Goal: Task Accomplishment & Management: Complete application form

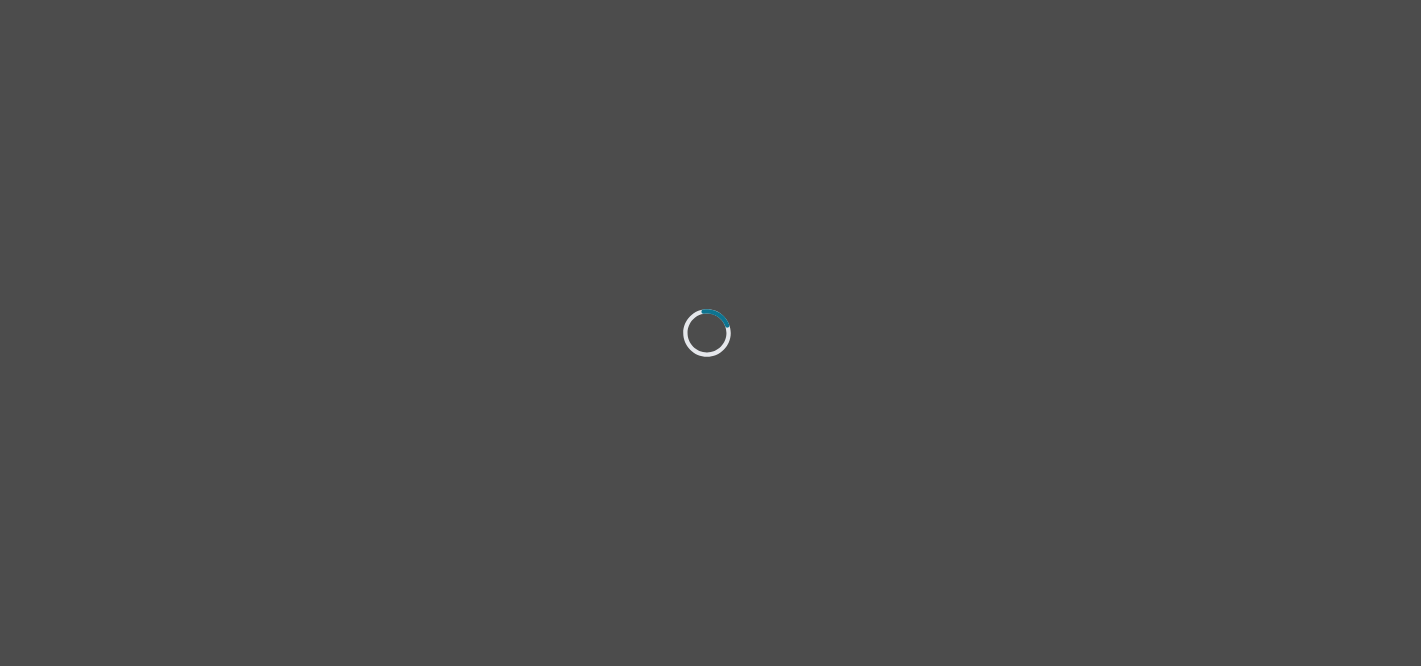
select select "[DEMOGRAPHIC_DATA]"
select select "he/him"
select select "Single"
select select "High school"
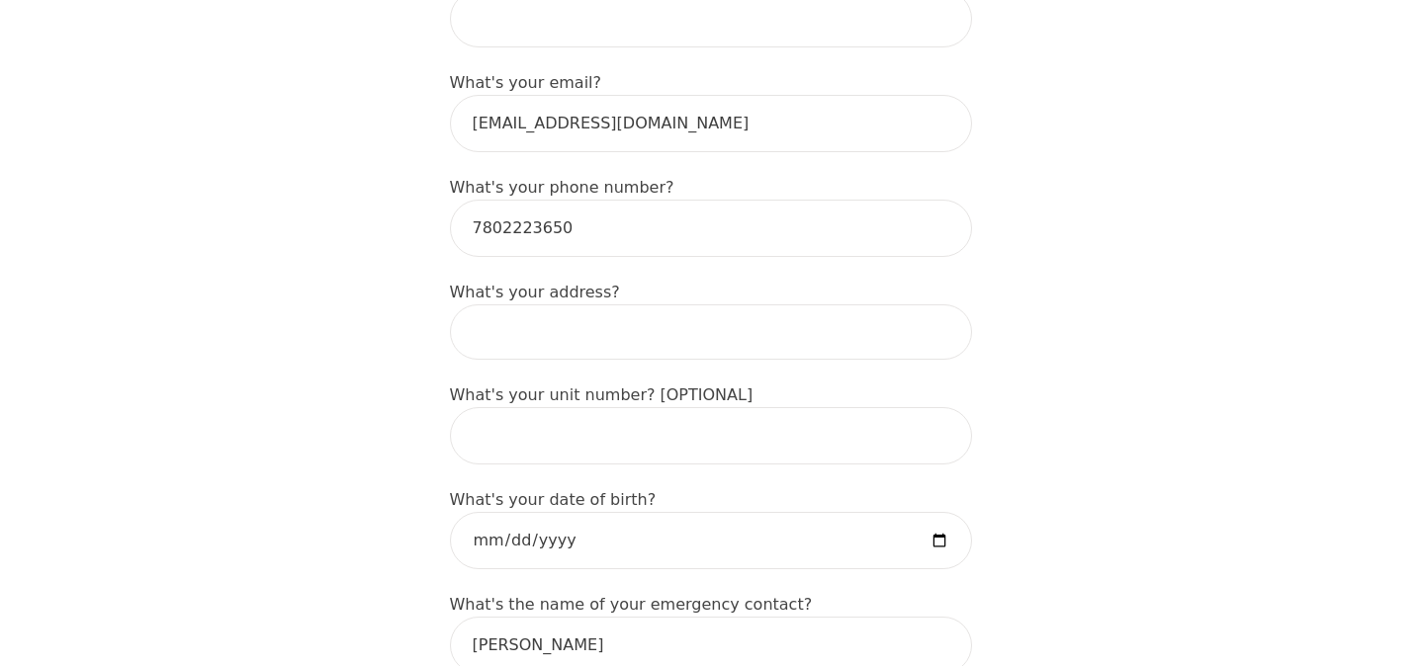
scroll to position [617, 0]
click at [732, 303] on input at bounding box center [711, 330] width 522 height 55
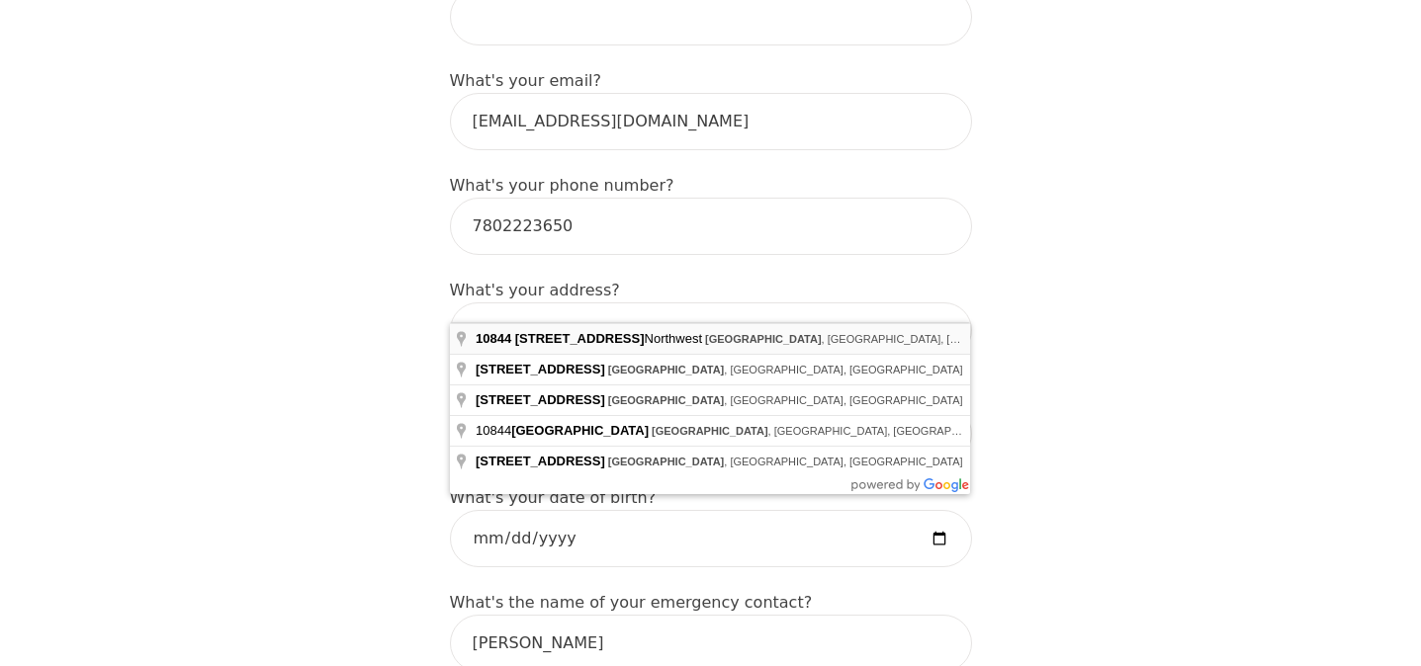
type input "[STREET_ADDRESS]"
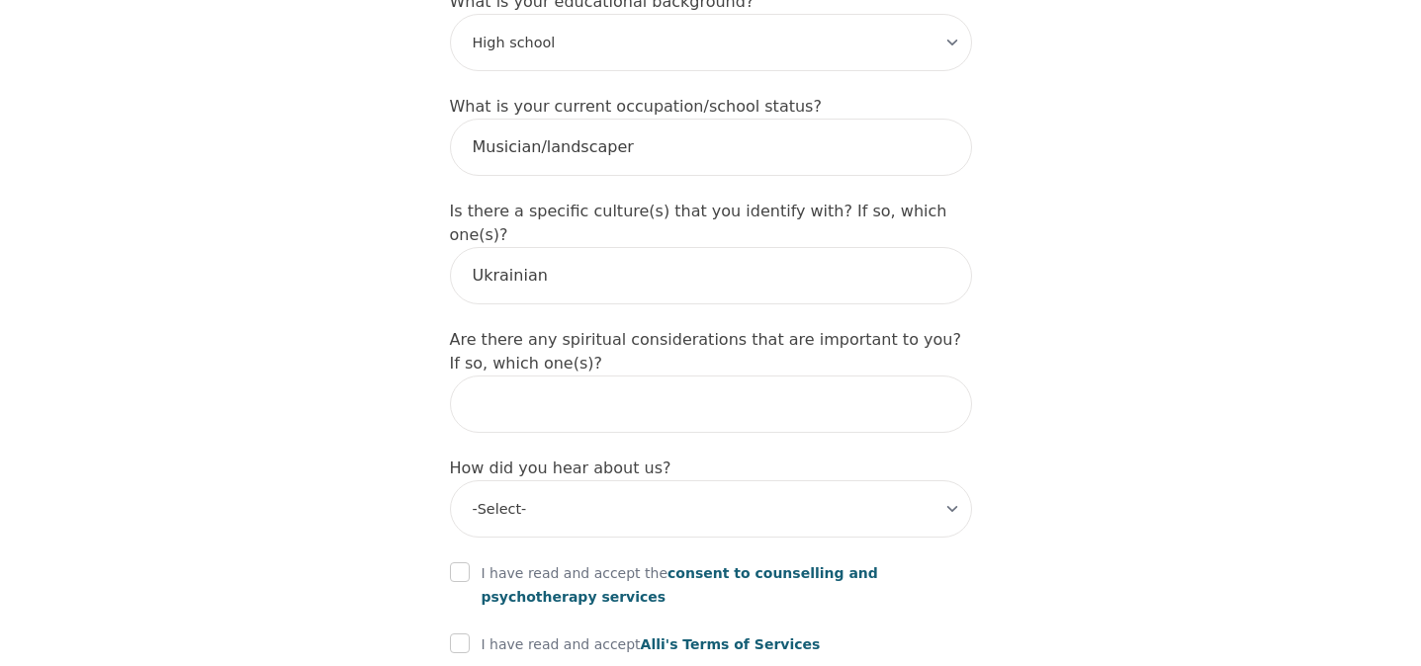
scroll to position [2103, 0]
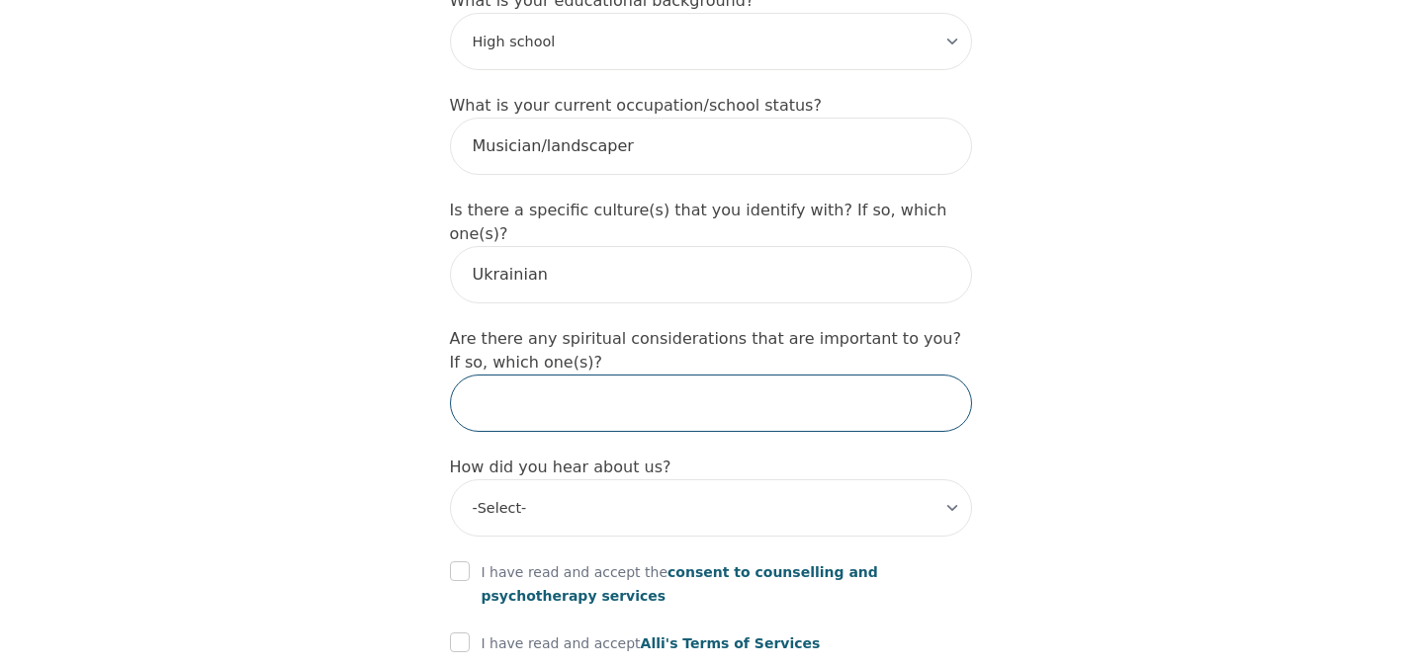
click at [661, 375] on input "text" at bounding box center [711, 403] width 522 height 57
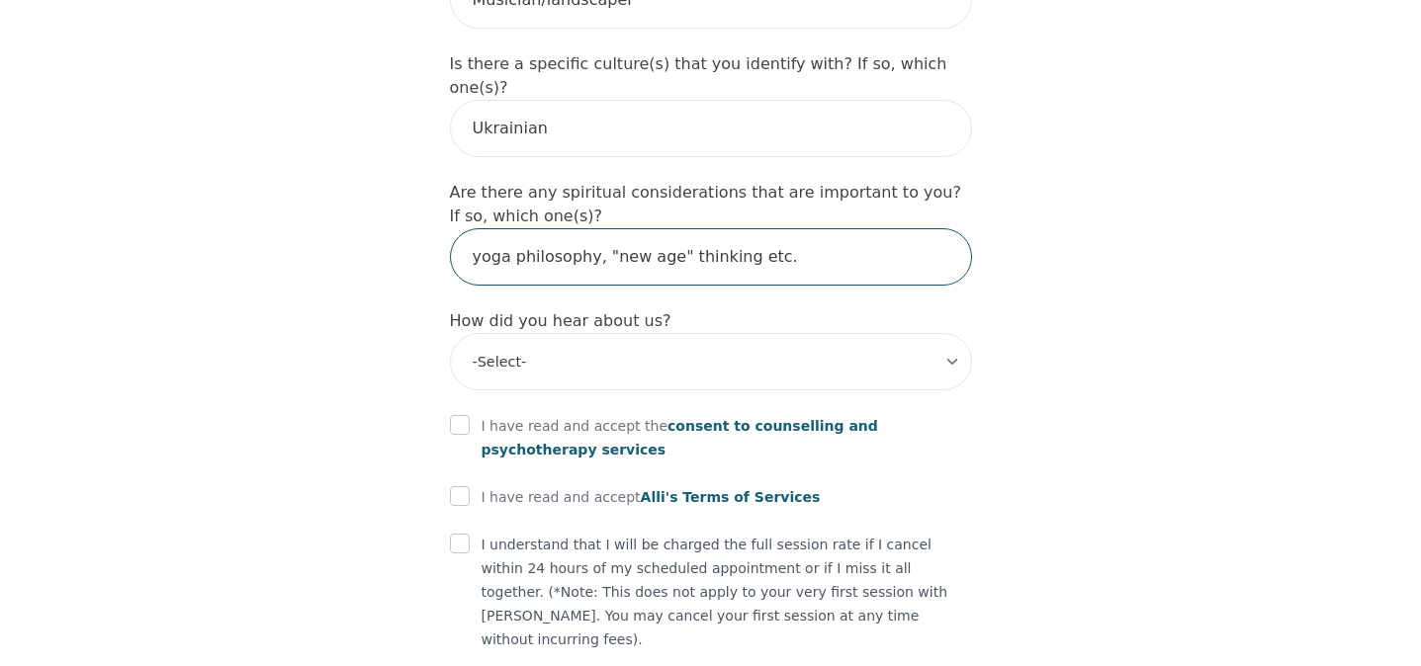
scroll to position [2251, 0]
type input "yoga philosophy, "new age" thinking etc."
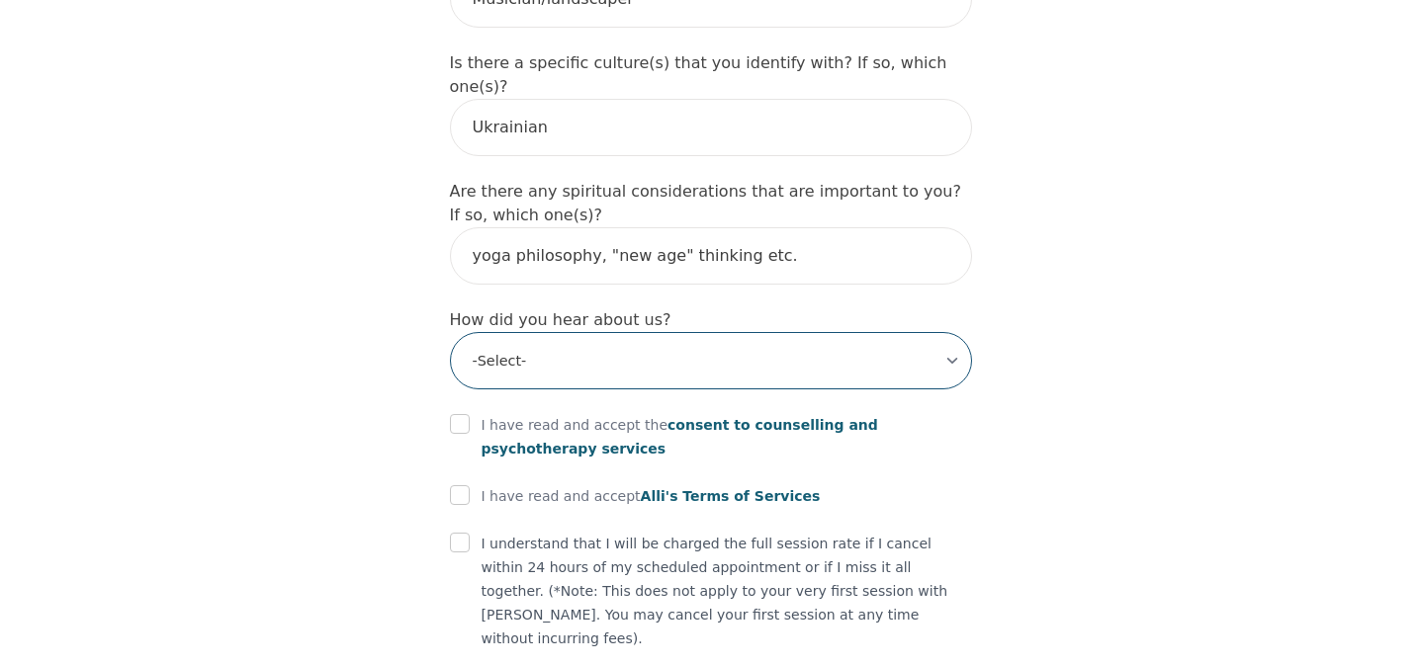
click at [939, 332] on select "-Select- Physician/Specialist Friend Facebook Instagram Google Search Google Ad…" at bounding box center [711, 360] width 522 height 57
select select "Friend"
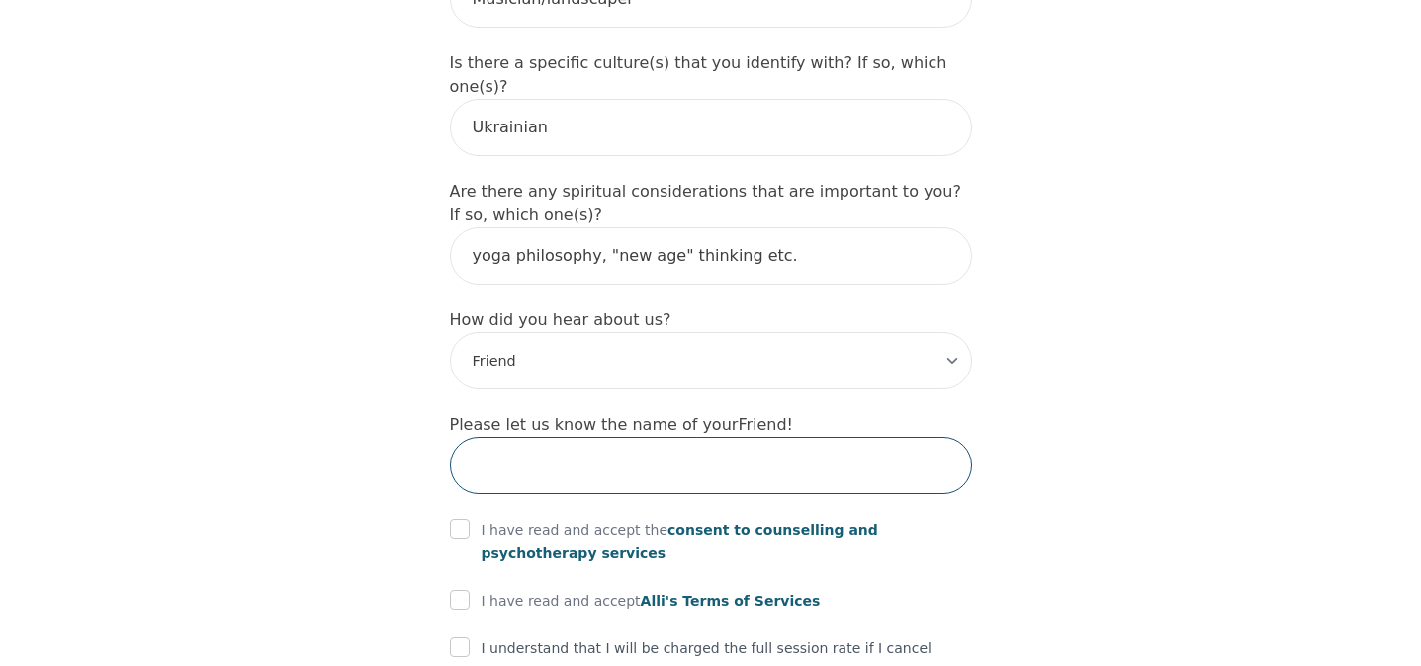
click at [672, 437] on input "text" at bounding box center [711, 465] width 522 height 57
type input "[PERSON_NAME]"
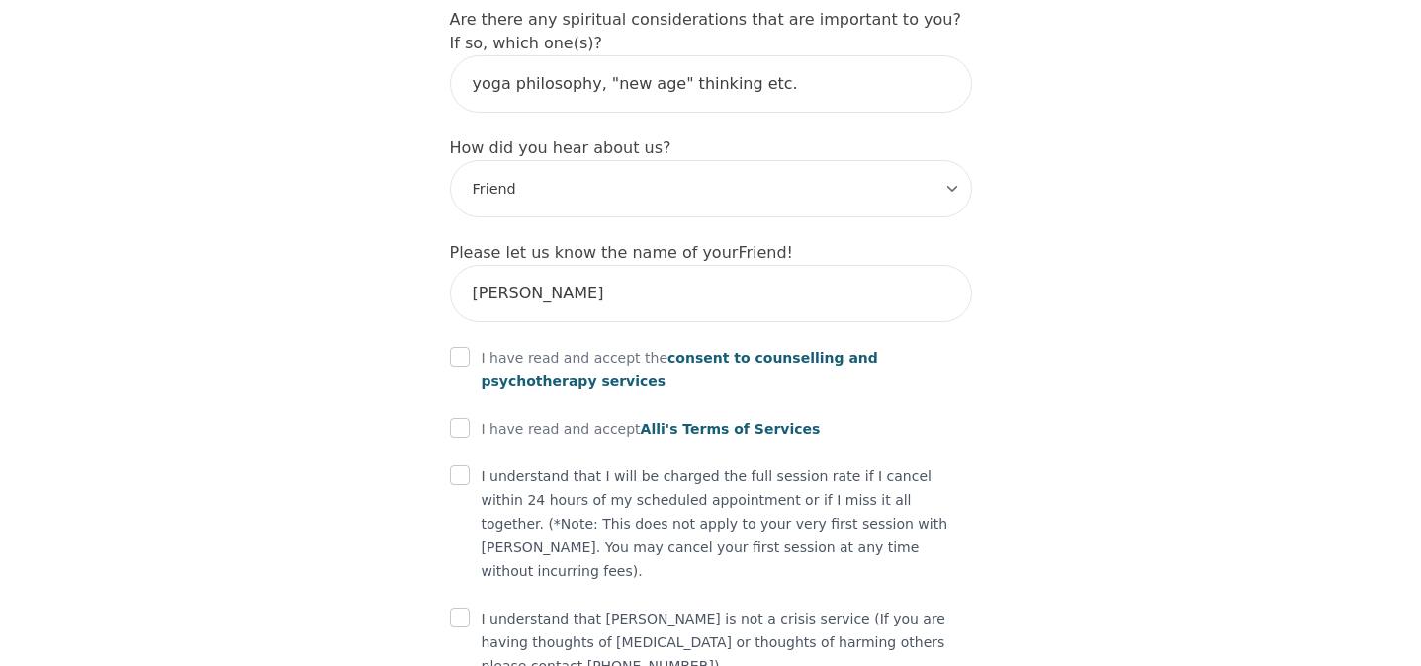
scroll to position [2446, 0]
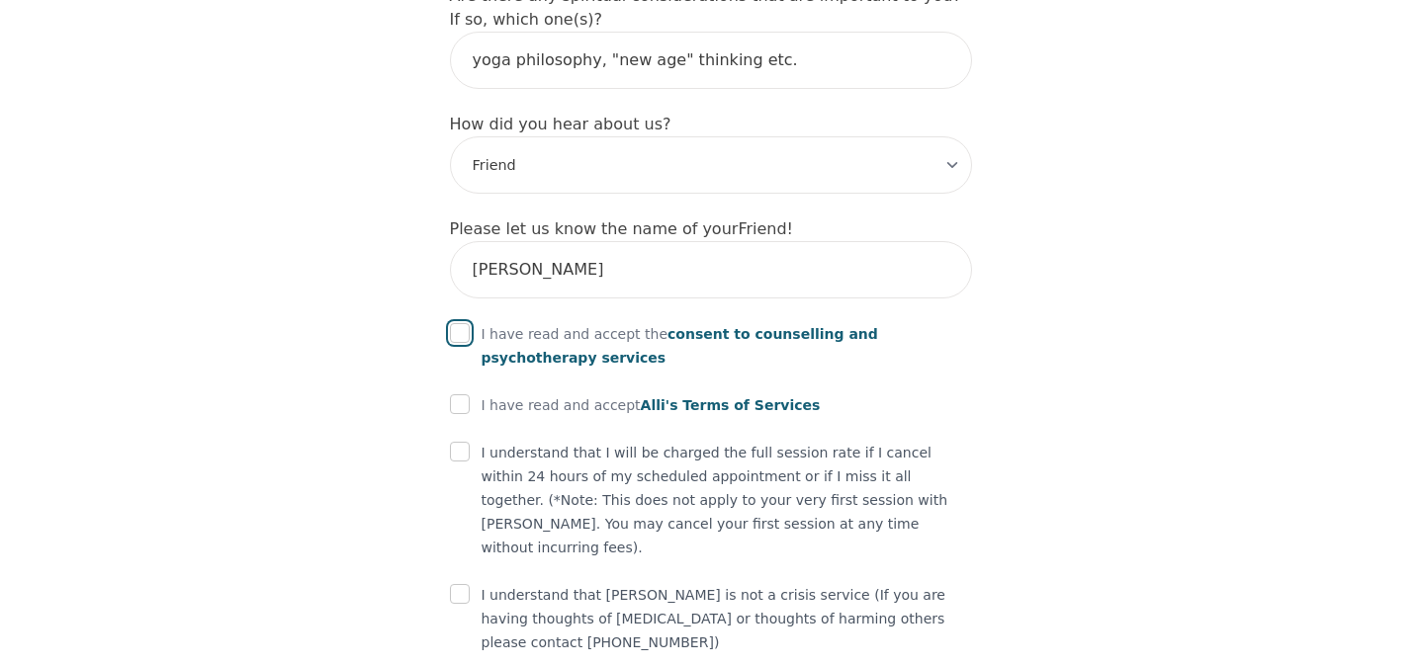
click at [464, 323] on input "checkbox" at bounding box center [460, 333] width 20 height 20
checkbox input "true"
click at [462, 395] on input "checkbox" at bounding box center [460, 405] width 20 height 20
checkbox input "true"
click at [459, 442] on input "checkbox" at bounding box center [460, 452] width 20 height 20
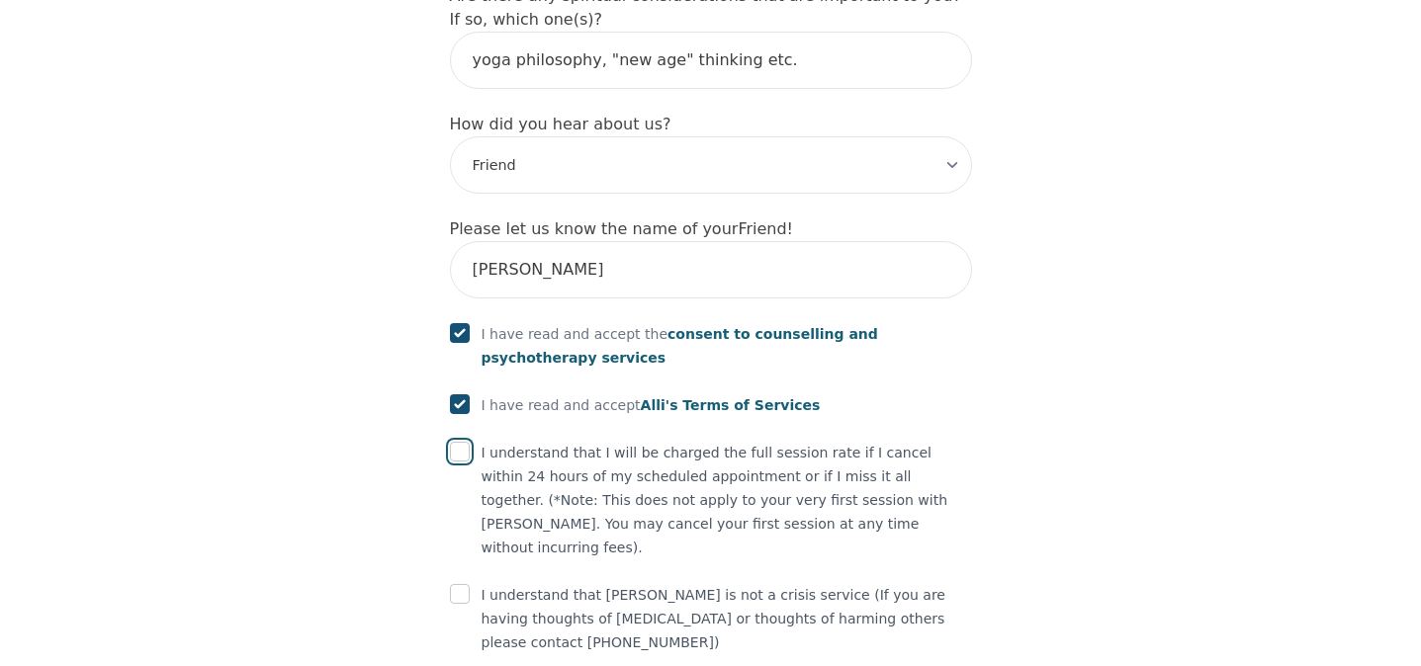
checkbox input "true"
click at [463, 584] on input "checkbox" at bounding box center [460, 594] width 20 height 20
checkbox input "true"
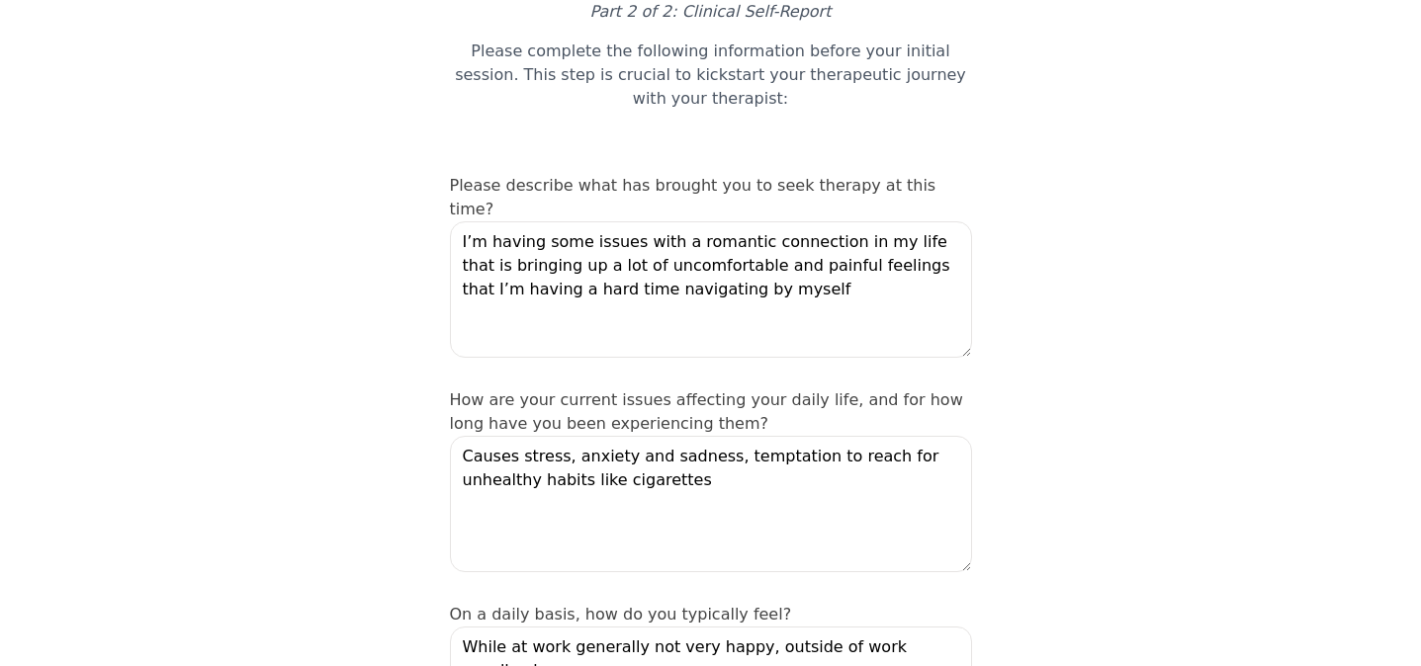
scroll to position [179, 0]
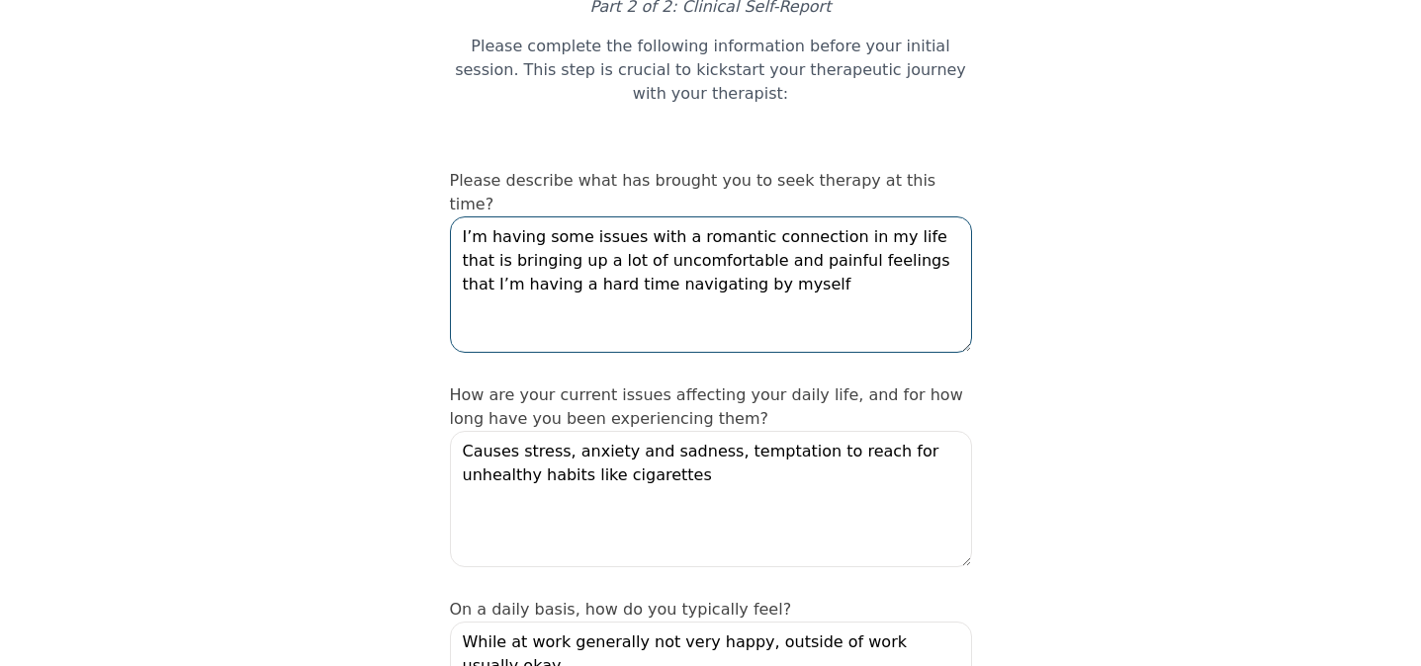
click at [676, 217] on textarea "I’m having some issues with a romantic connection in my life that is bringing u…" at bounding box center [711, 285] width 522 height 136
click at [504, 217] on textarea "I’m having some issues with a recent romantic connection in my life that is bri…" at bounding box center [711, 285] width 522 height 136
type textarea "I’m having some issues with a recent romantic connection in my life that has be…"
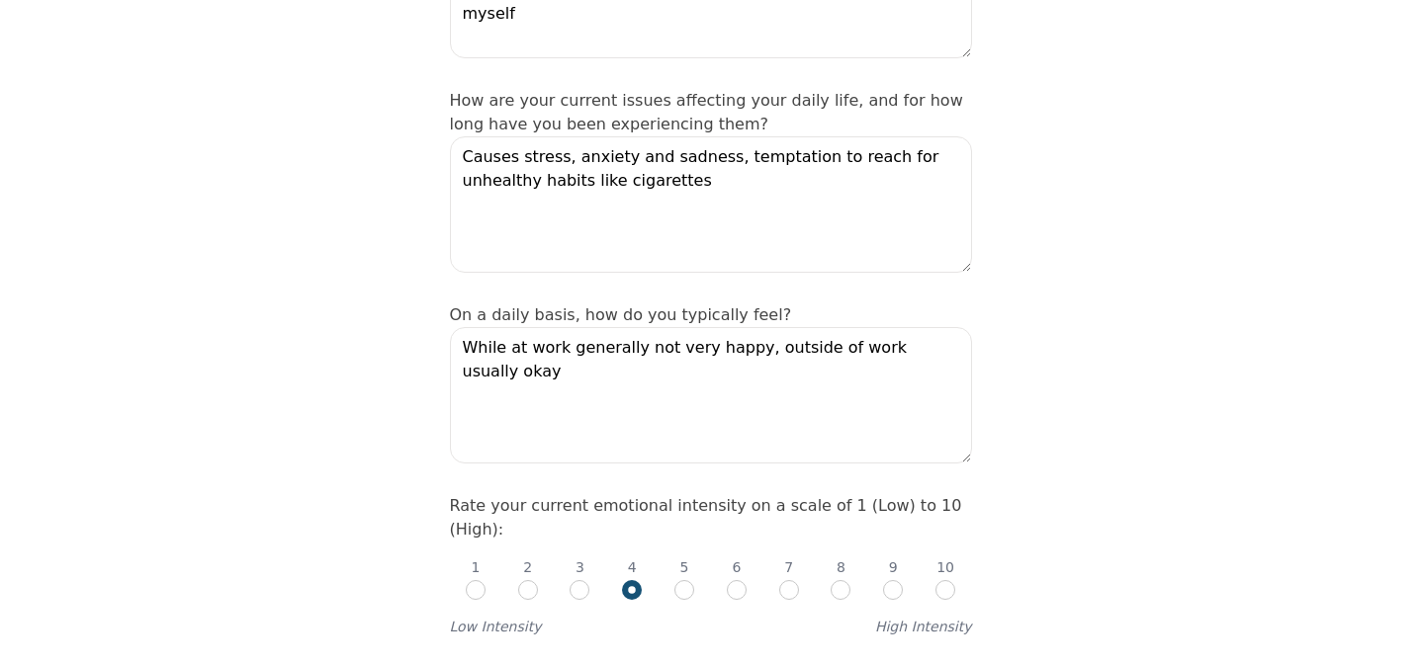
scroll to position [475, 0]
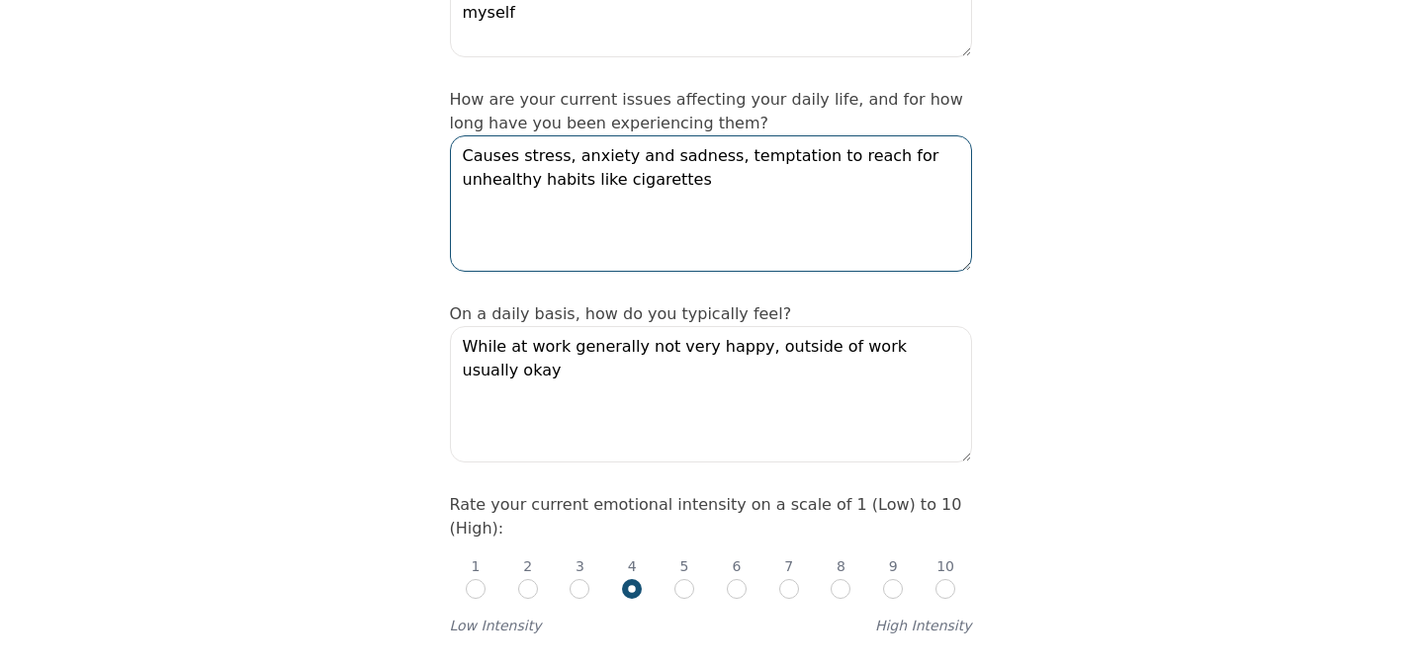
click at [838, 135] on textarea "Causes stress, anxiety and sadness, temptation to reach for unhealthy habits li…" at bounding box center [711, 203] width 522 height 136
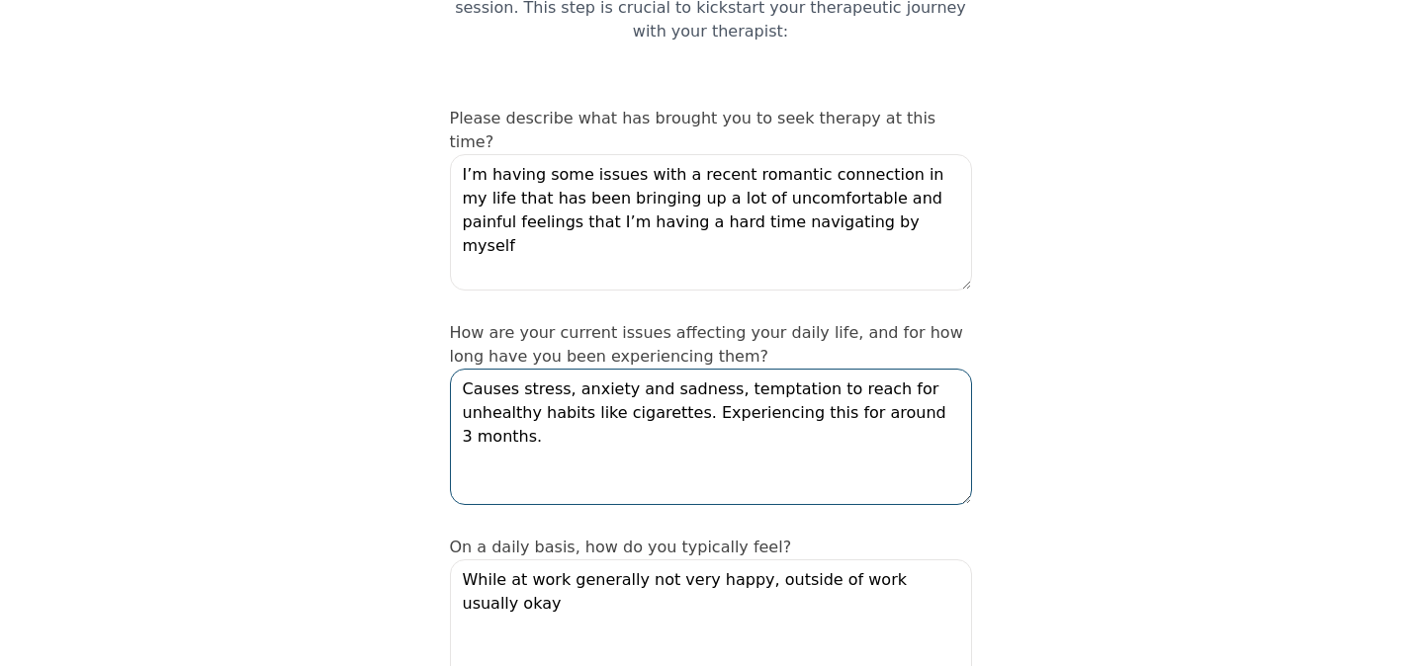
scroll to position [237, 0]
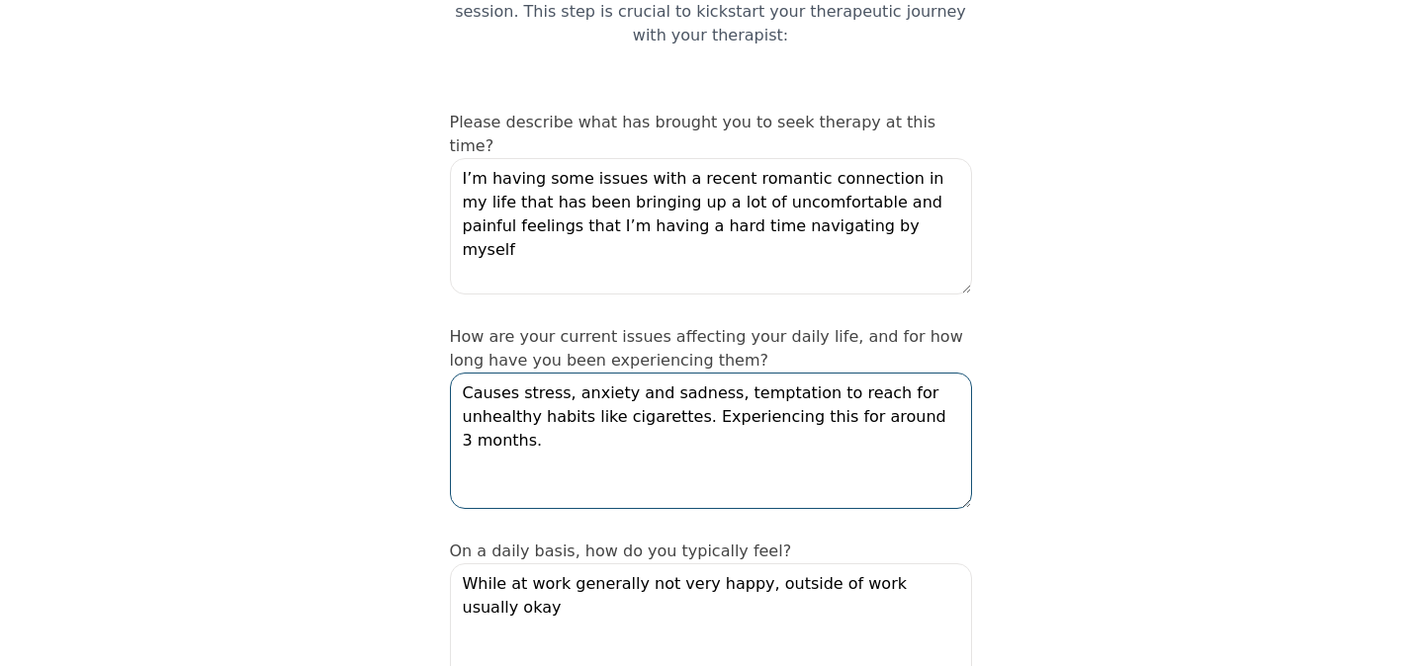
type textarea "Causes stress, anxiety and sadness, temptation to reach for unhealthy habits li…"
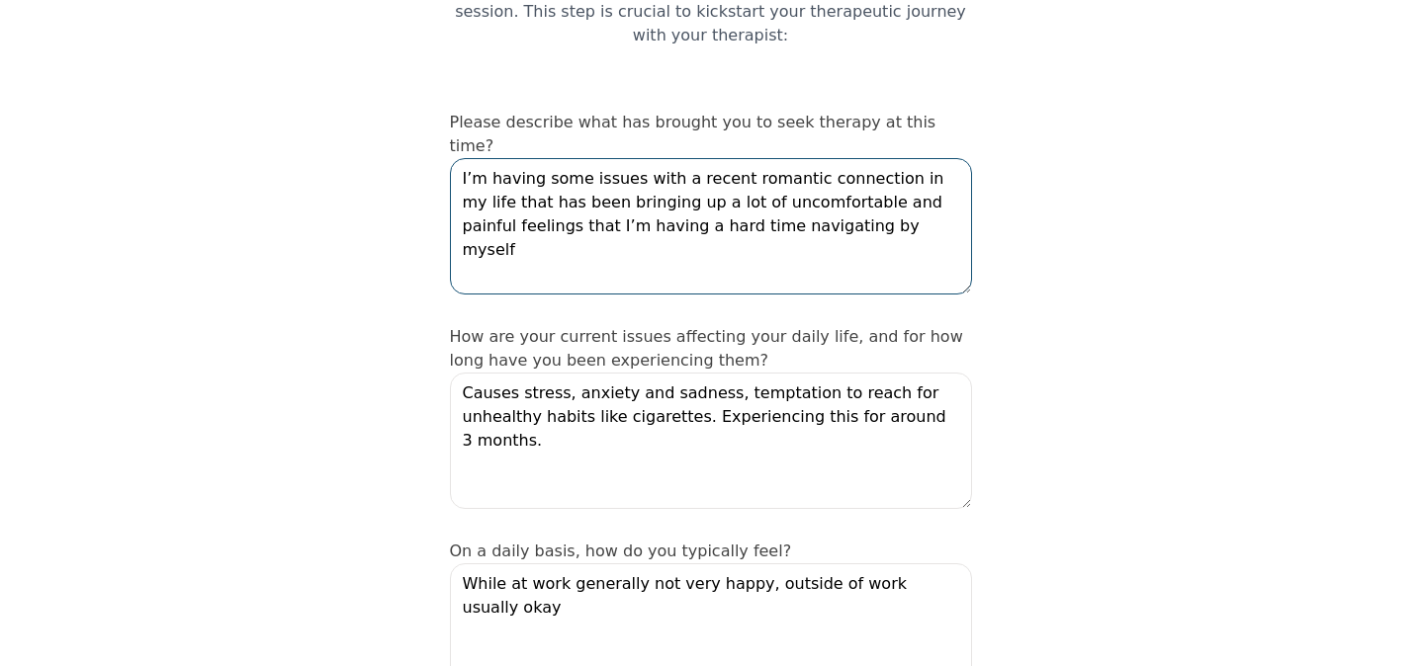
click at [919, 167] on textarea "I’m having some issues with a recent romantic connection in my life that has be…" at bounding box center [711, 226] width 522 height 136
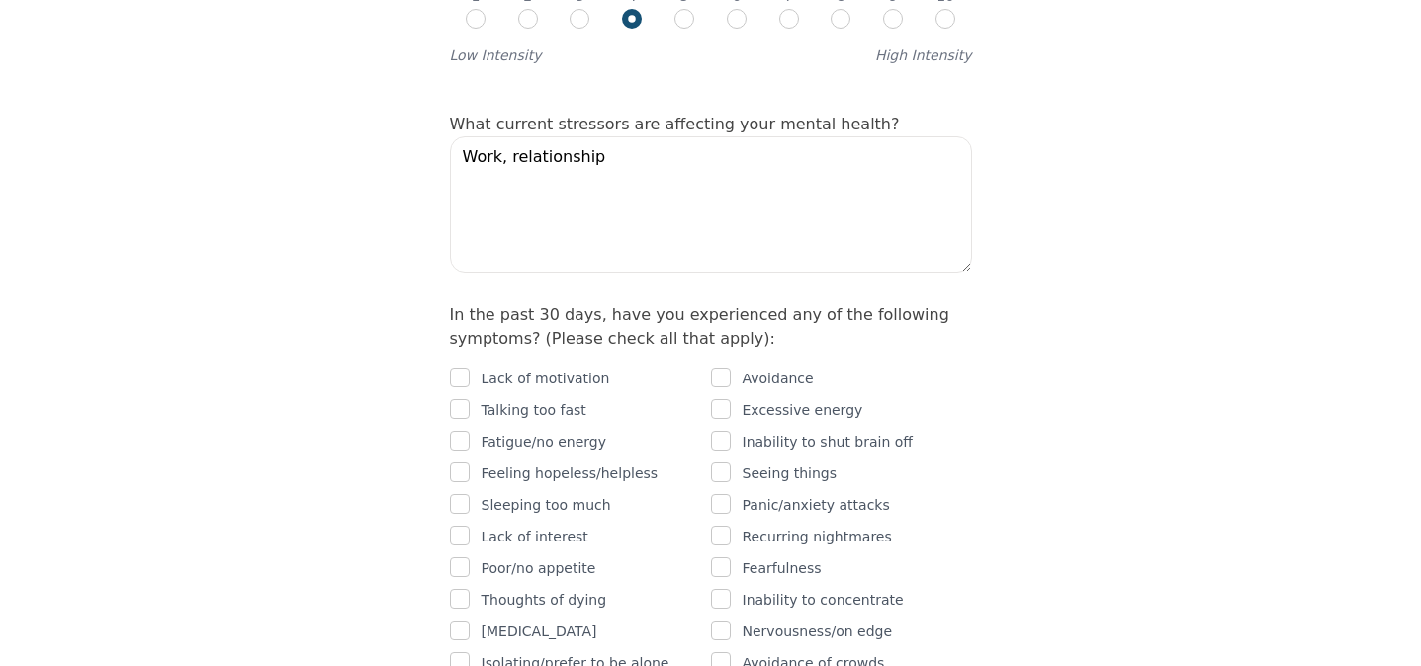
scroll to position [1052, 0]
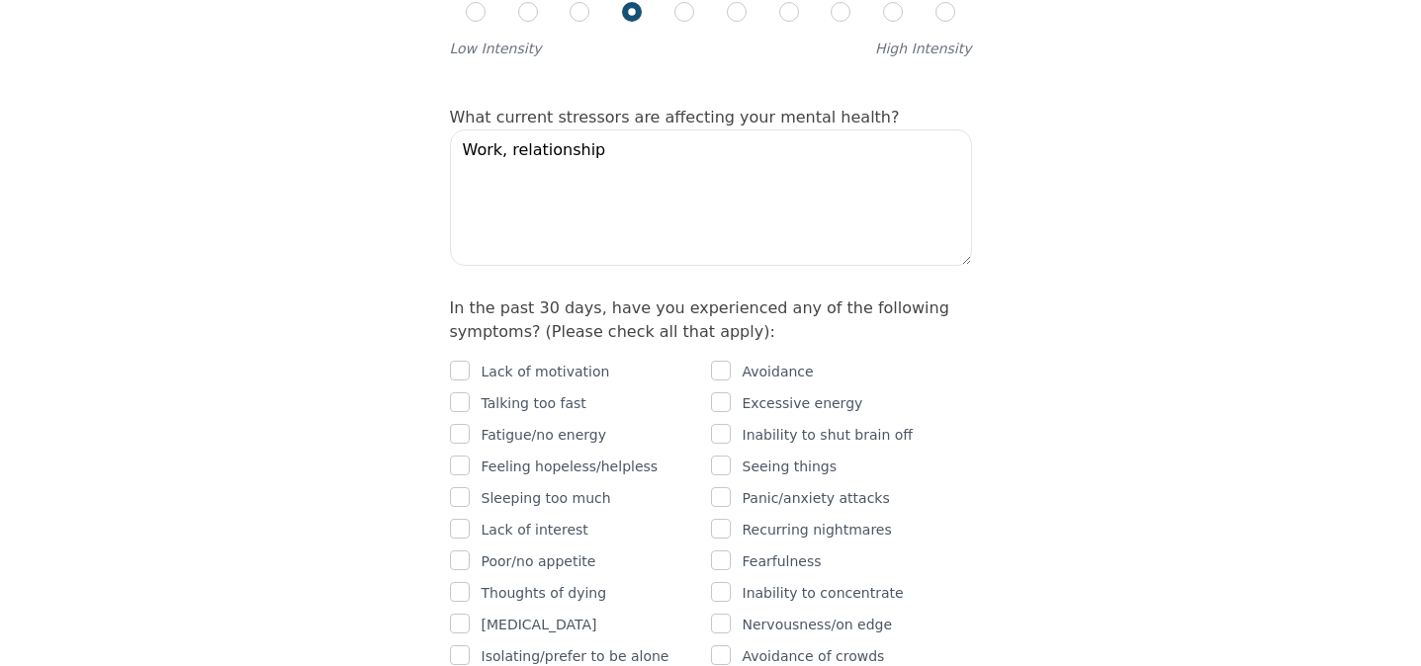
type textarea "I’m having some issues with a recent romantic connection in my life that has be…"
click at [748, 130] on textarea "Work, relationship" at bounding box center [711, 198] width 522 height 136
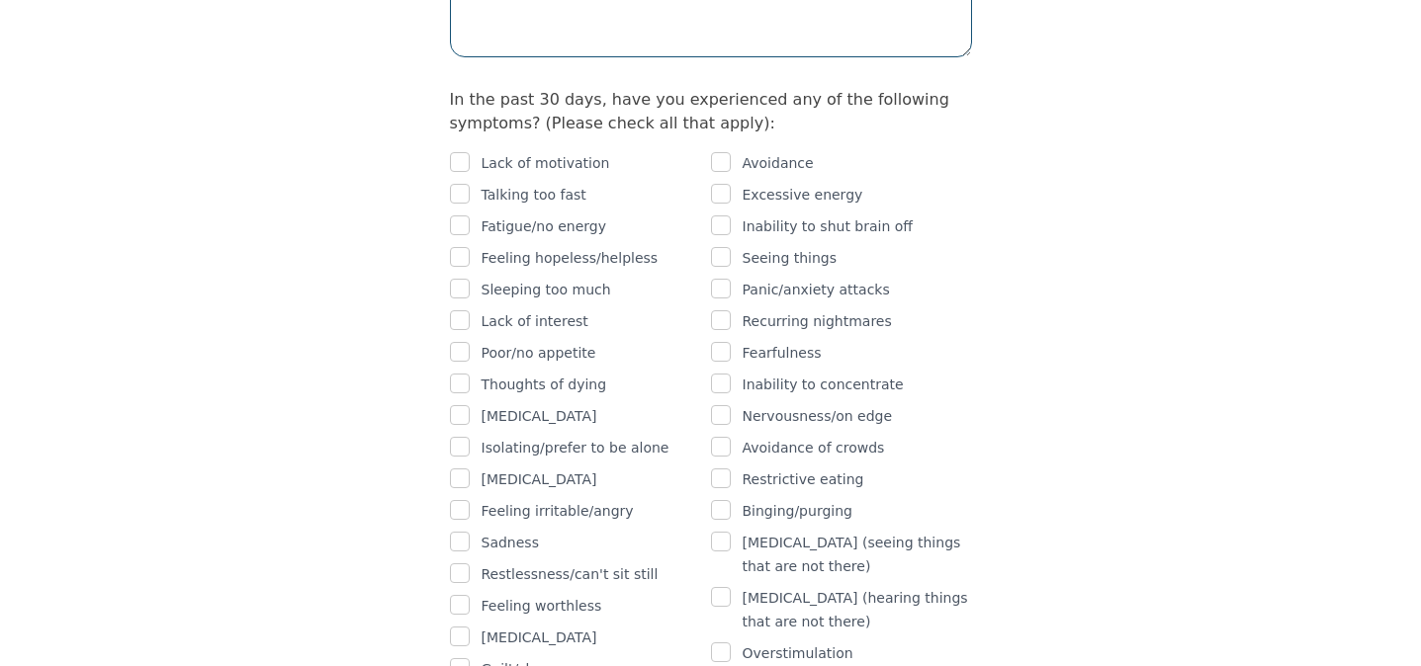
scroll to position [1259, 0]
type textarea "Work, relationship, financial future."
click at [724, 154] on input "checkbox" at bounding box center [721, 164] width 20 height 20
checkbox input "true"
click at [723, 218] on input "checkbox" at bounding box center [721, 228] width 20 height 20
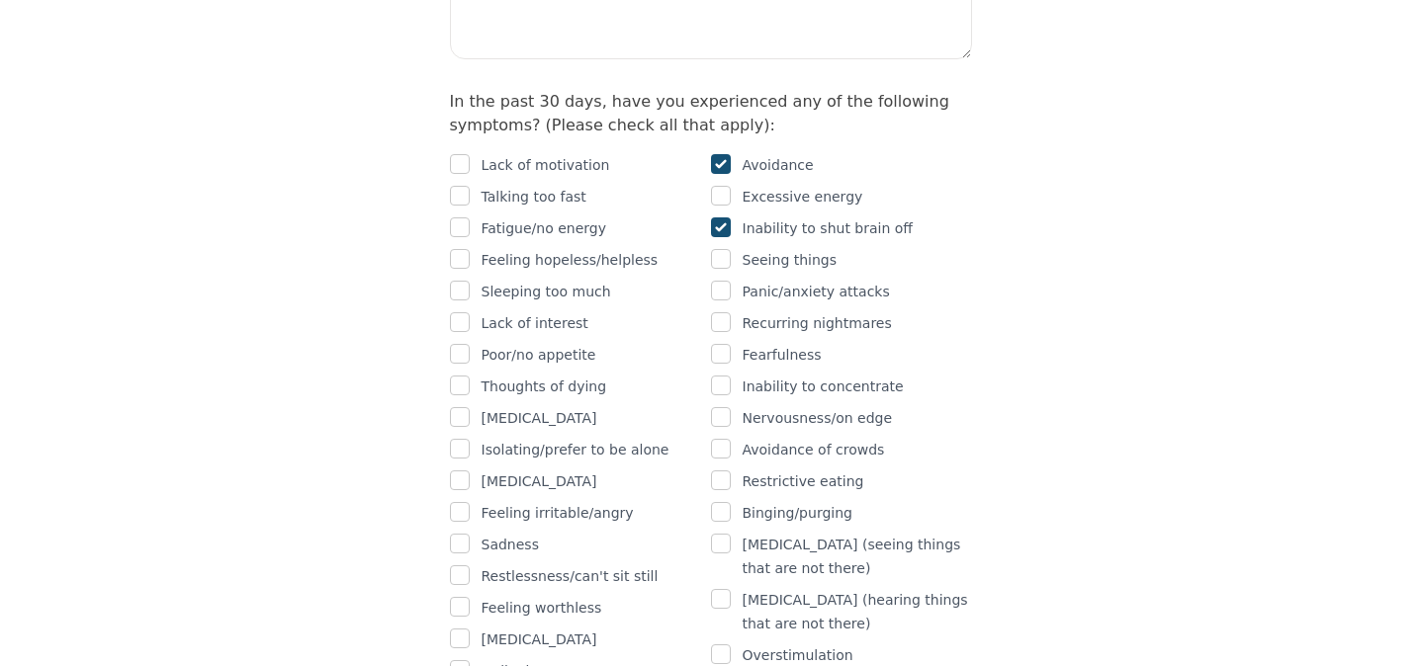
checkbox input "true"
click at [720, 281] on input "checkbox" at bounding box center [721, 291] width 20 height 20
checkbox input "true"
click at [718, 344] on input "checkbox" at bounding box center [721, 354] width 20 height 20
checkbox input "true"
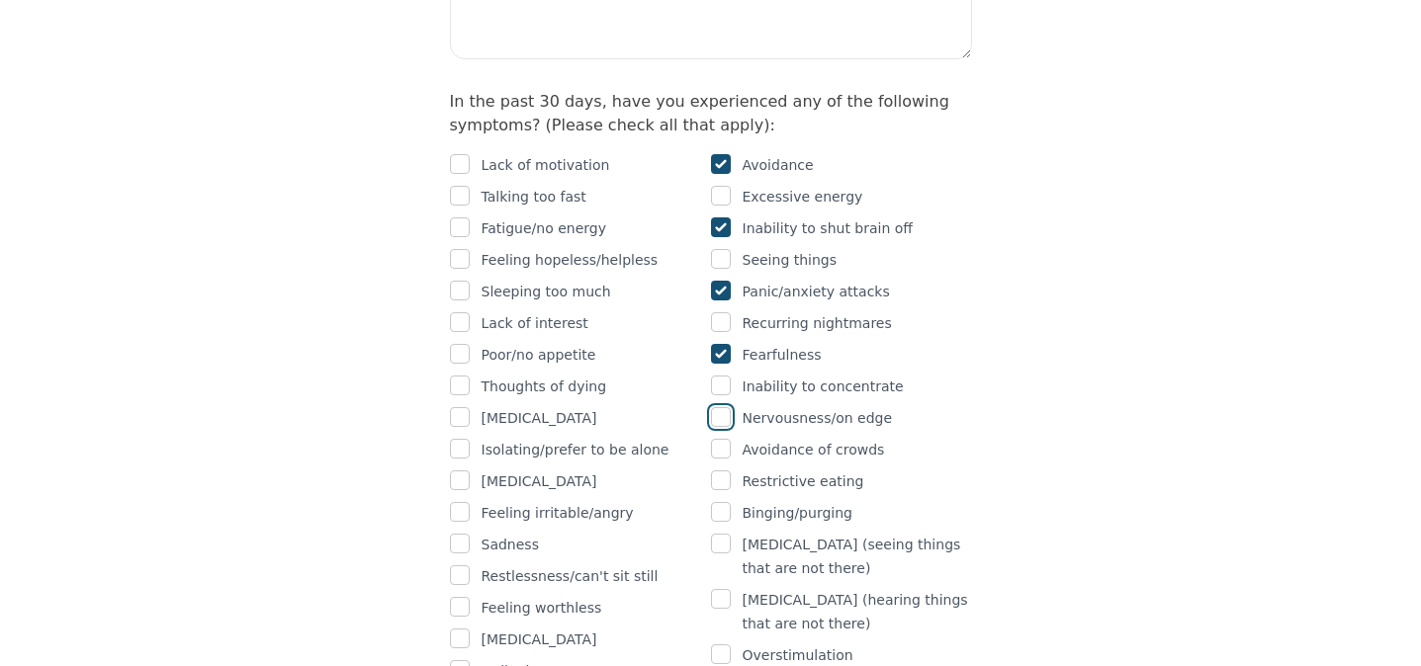
click at [722, 407] on input "checkbox" at bounding box center [721, 417] width 20 height 20
checkbox input "true"
click at [726, 645] on input "checkbox" at bounding box center [721, 655] width 20 height 20
checkbox input "true"
click at [465, 661] on input "checkbox" at bounding box center [460, 671] width 20 height 20
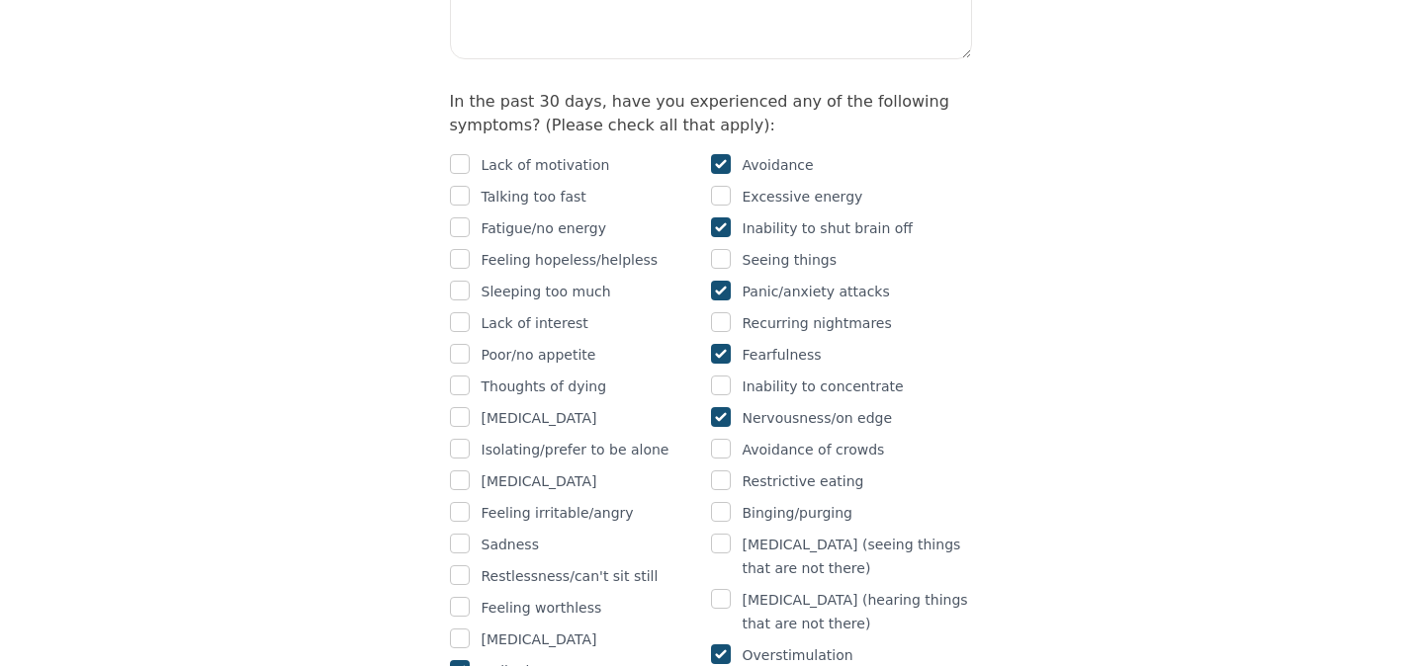
checkbox input "true"
click at [462, 597] on input "checkbox" at bounding box center [460, 607] width 20 height 20
checkbox input "true"
click at [466, 534] on input "checkbox" at bounding box center [460, 544] width 20 height 20
checkbox input "true"
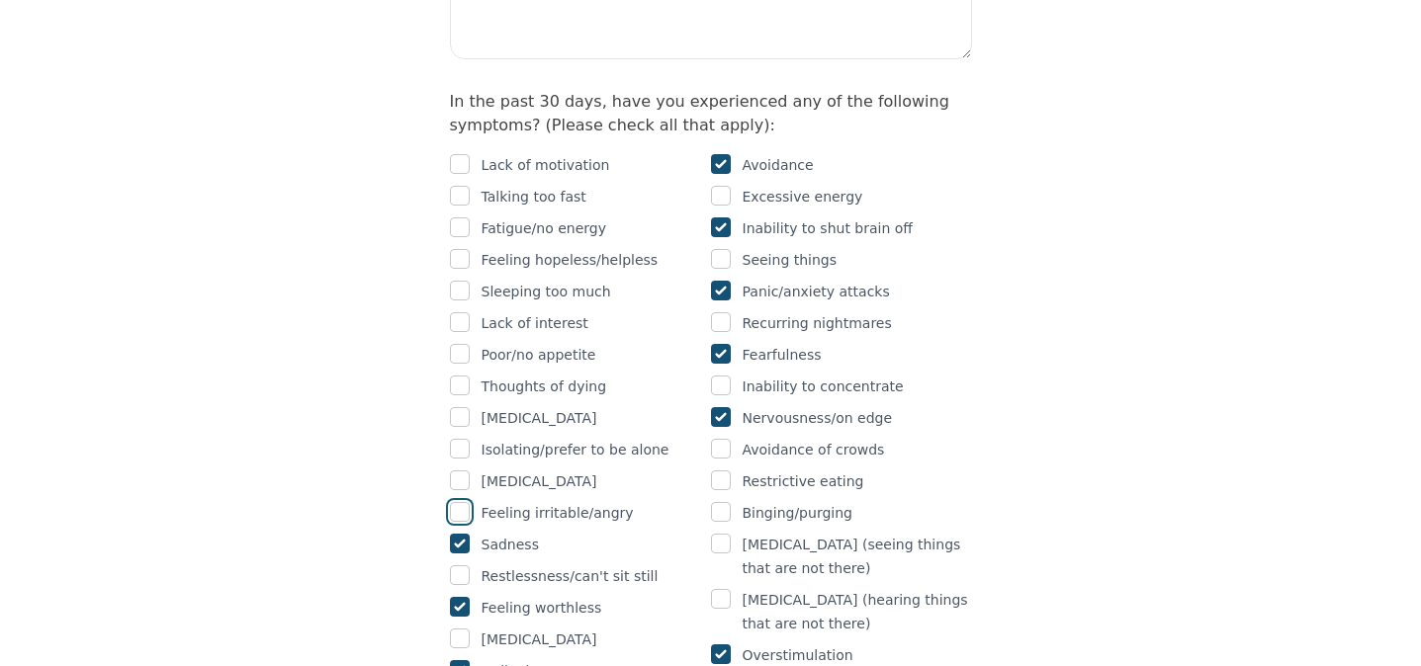
click at [466, 502] on input "checkbox" at bounding box center [460, 512] width 20 height 20
checkbox input "true"
click at [463, 439] on input "checkbox" at bounding box center [460, 449] width 20 height 20
checkbox input "true"
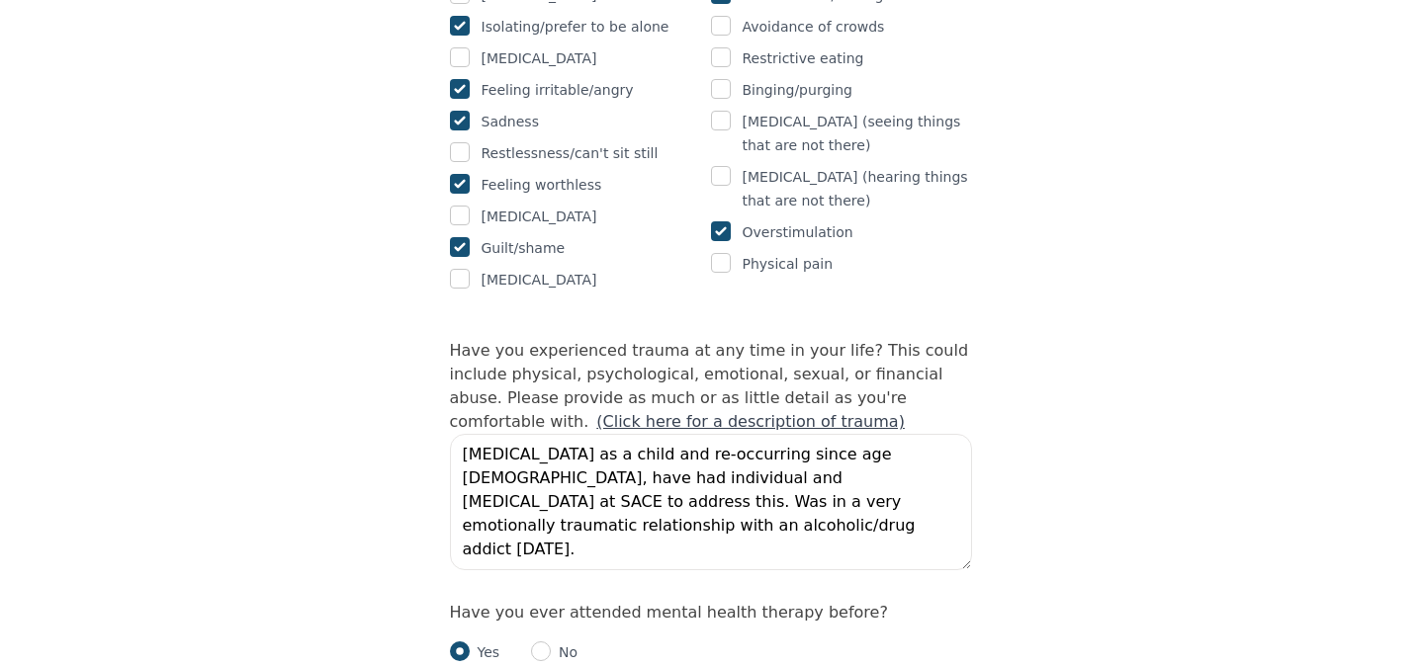
scroll to position [1713, 0]
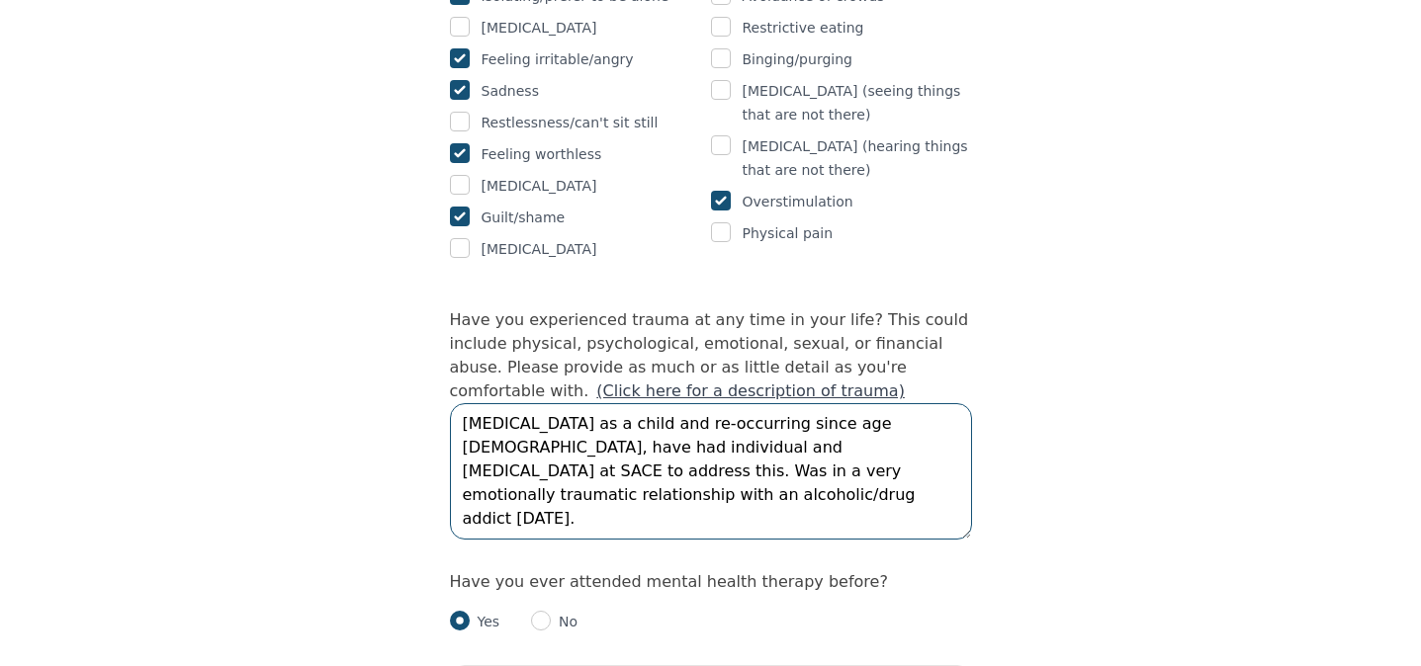
drag, startPoint x: 580, startPoint y: 413, endPoint x: 360, endPoint y: 267, distance: 264.7
click at [360, 267] on div "Intake Assessment for [PERSON_NAME] Part 2 of 2: Clinical Self-Report Please co…" at bounding box center [710, 543] width 1421 height 4355
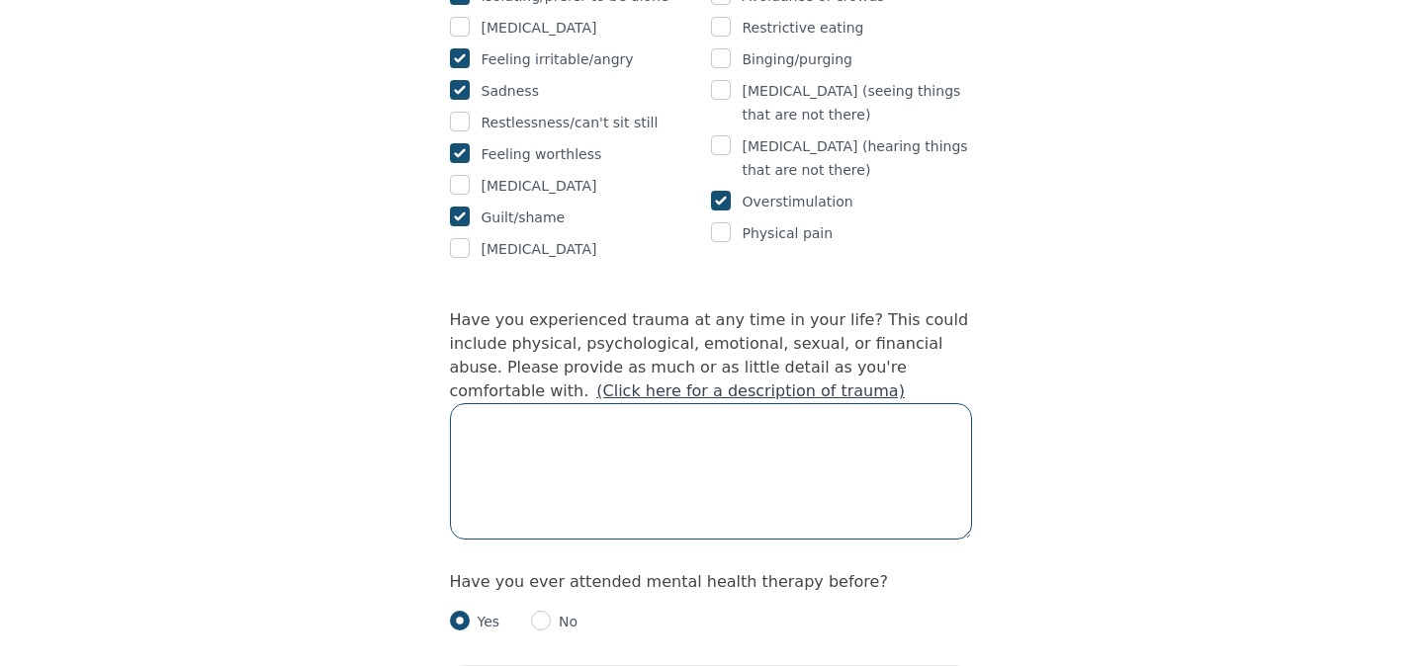
paste textarea "[MEDICAL_DATA] as a child and re-occurring since age [DEMOGRAPHIC_DATA], have h…"
type textarea "[MEDICAL_DATA] as a child and re-occurring since age [DEMOGRAPHIC_DATA], have h…"
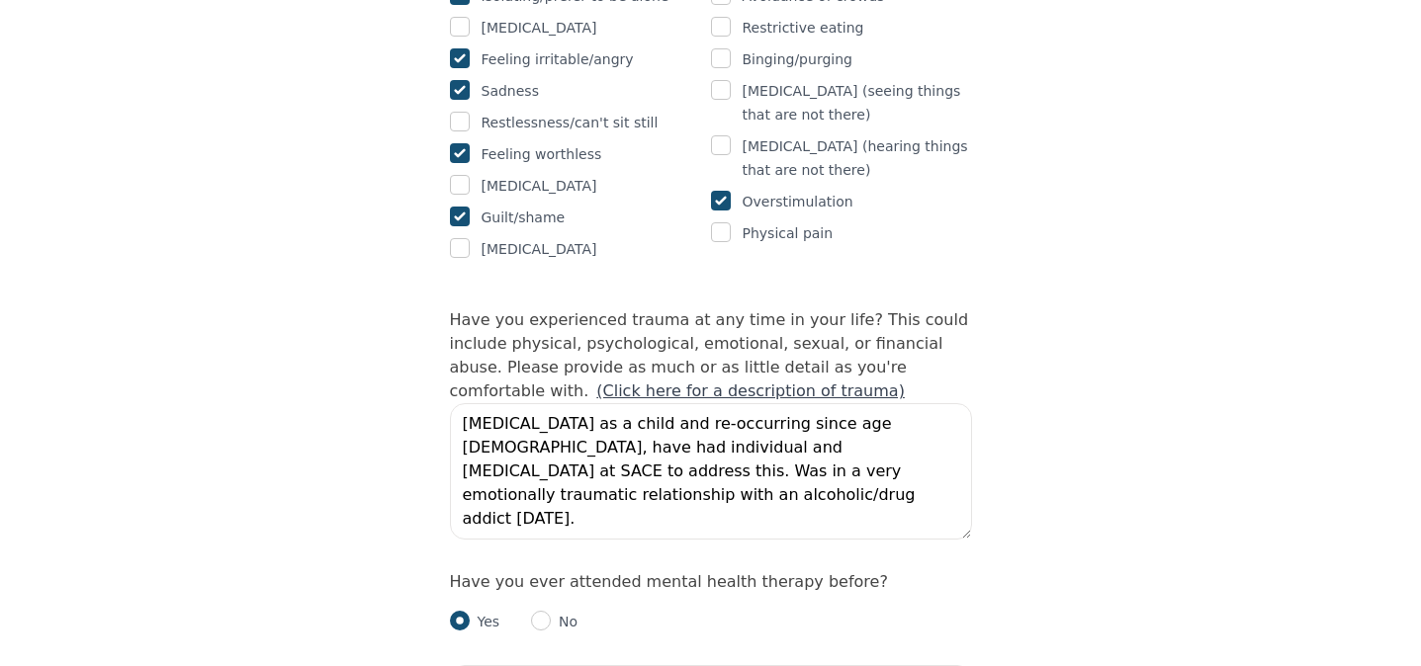
click at [255, 318] on div "Intake Assessment for [PERSON_NAME] Part 2 of 2: Clinical Self-Report Please co…" at bounding box center [710, 543] width 1421 height 4355
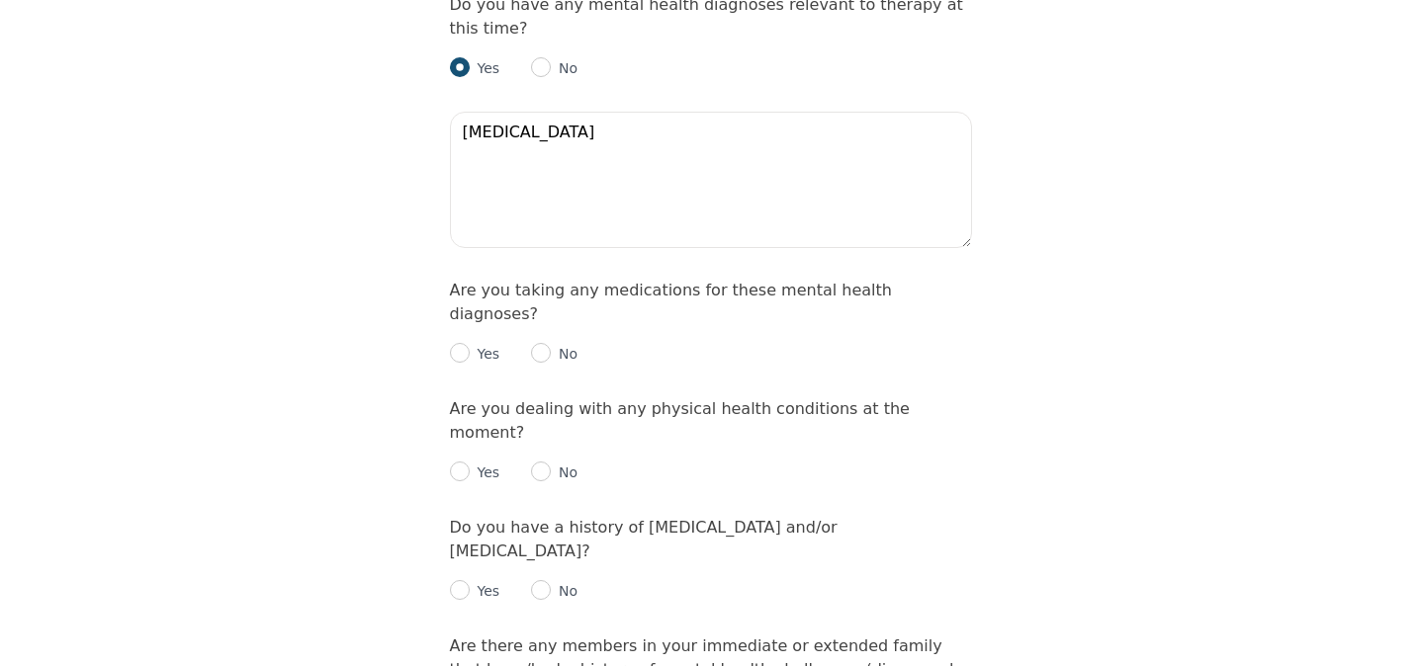
scroll to position [2565, 0]
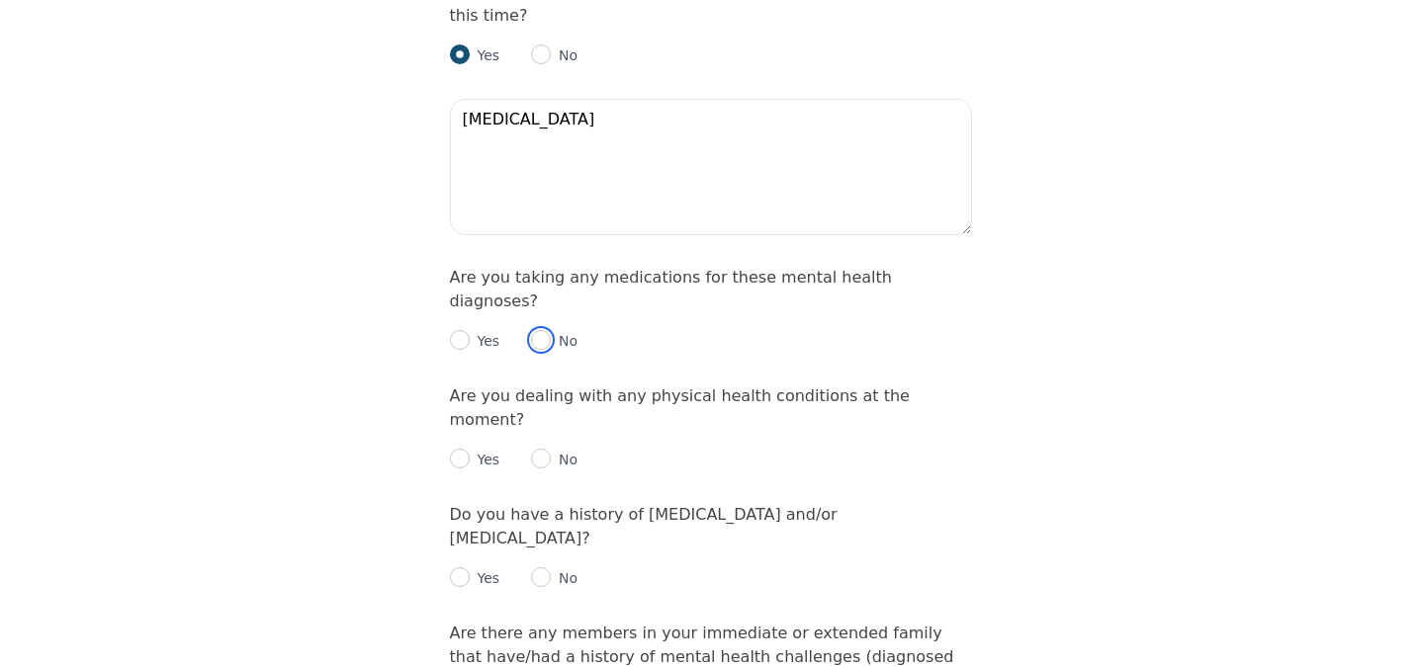
click at [542, 330] on input "radio" at bounding box center [541, 340] width 20 height 20
radio input "true"
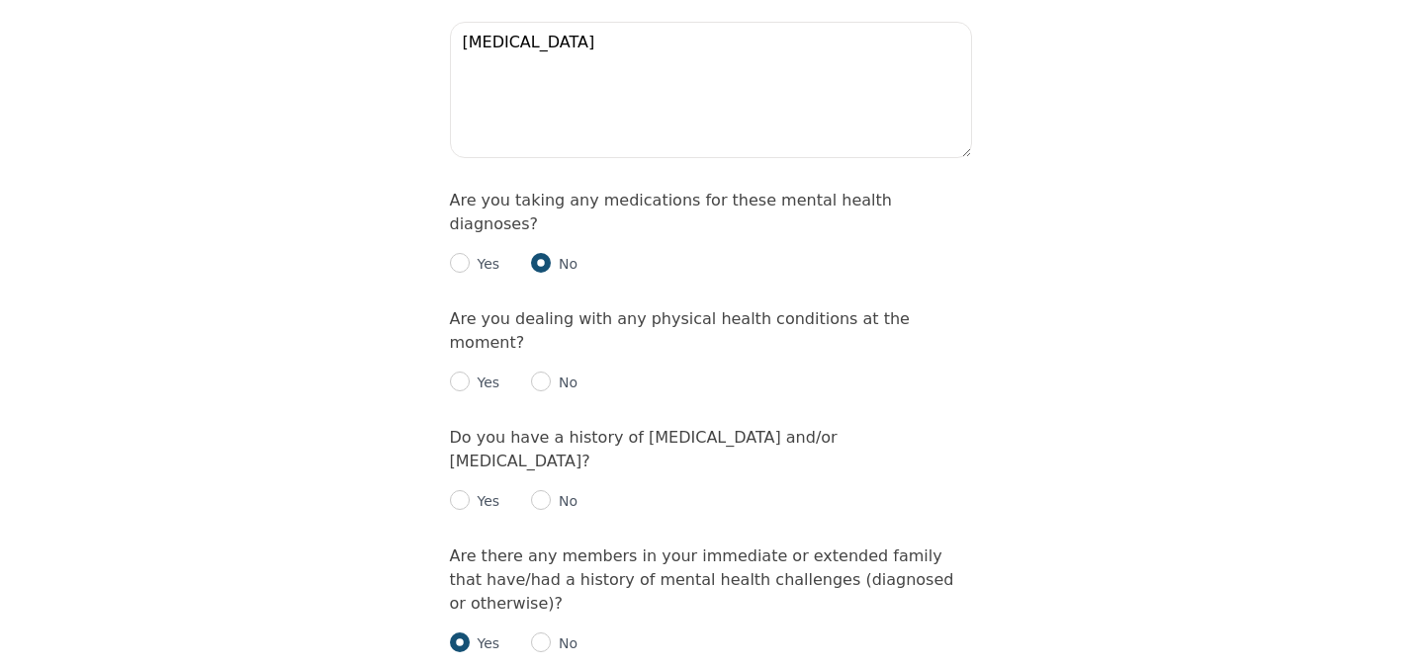
scroll to position [2649, 0]
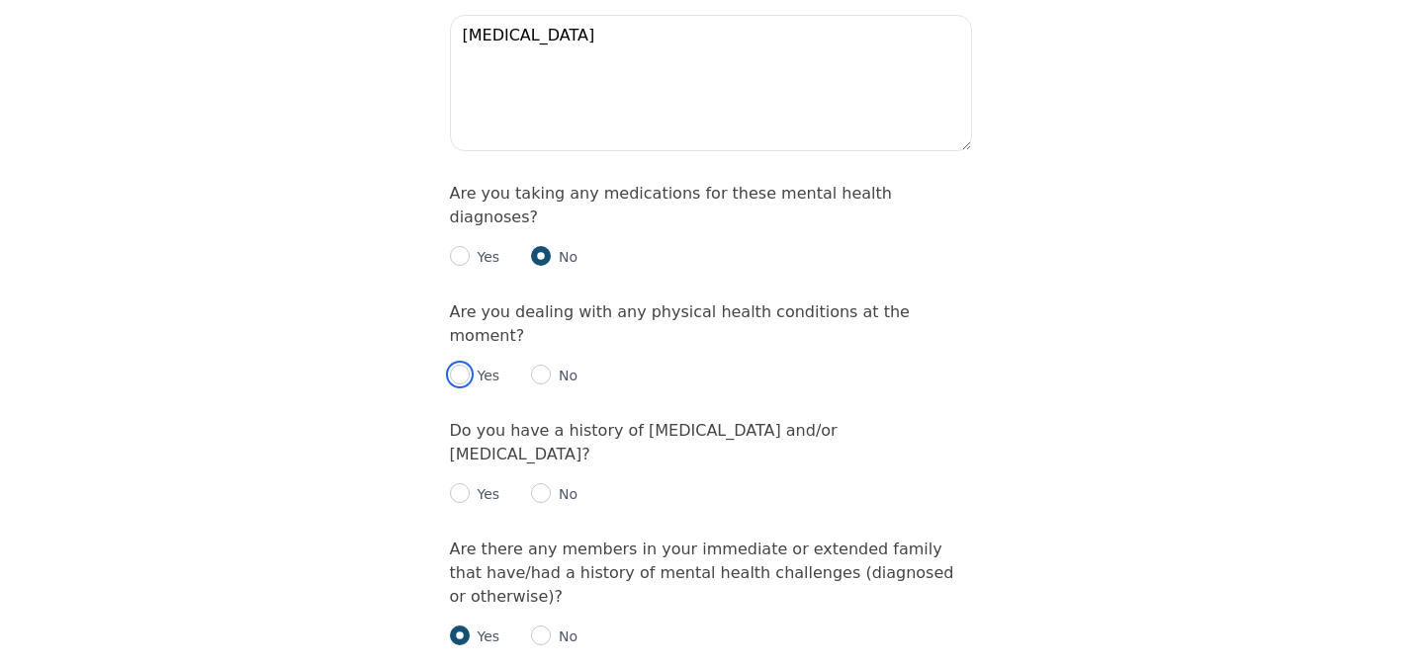
click at [453, 365] on input "radio" at bounding box center [460, 375] width 20 height 20
radio input "true"
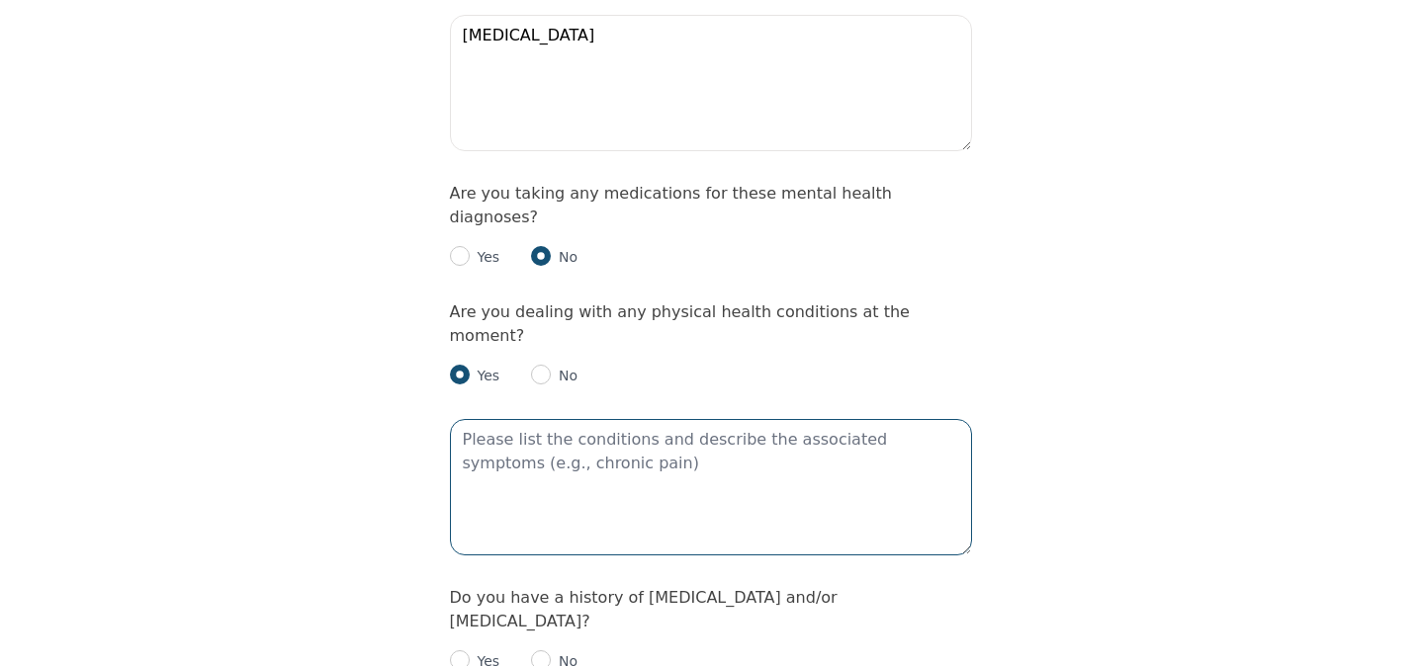
click at [662, 419] on textarea at bounding box center [711, 487] width 522 height 136
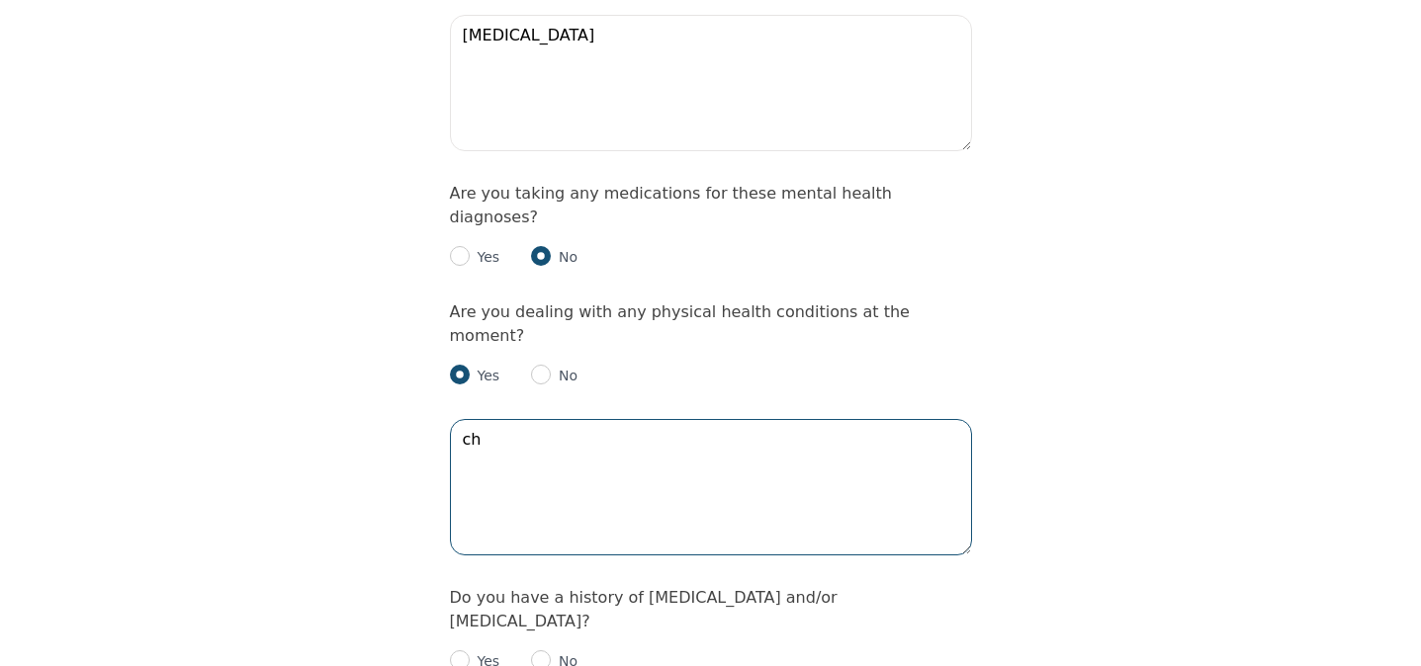
type textarea "c"
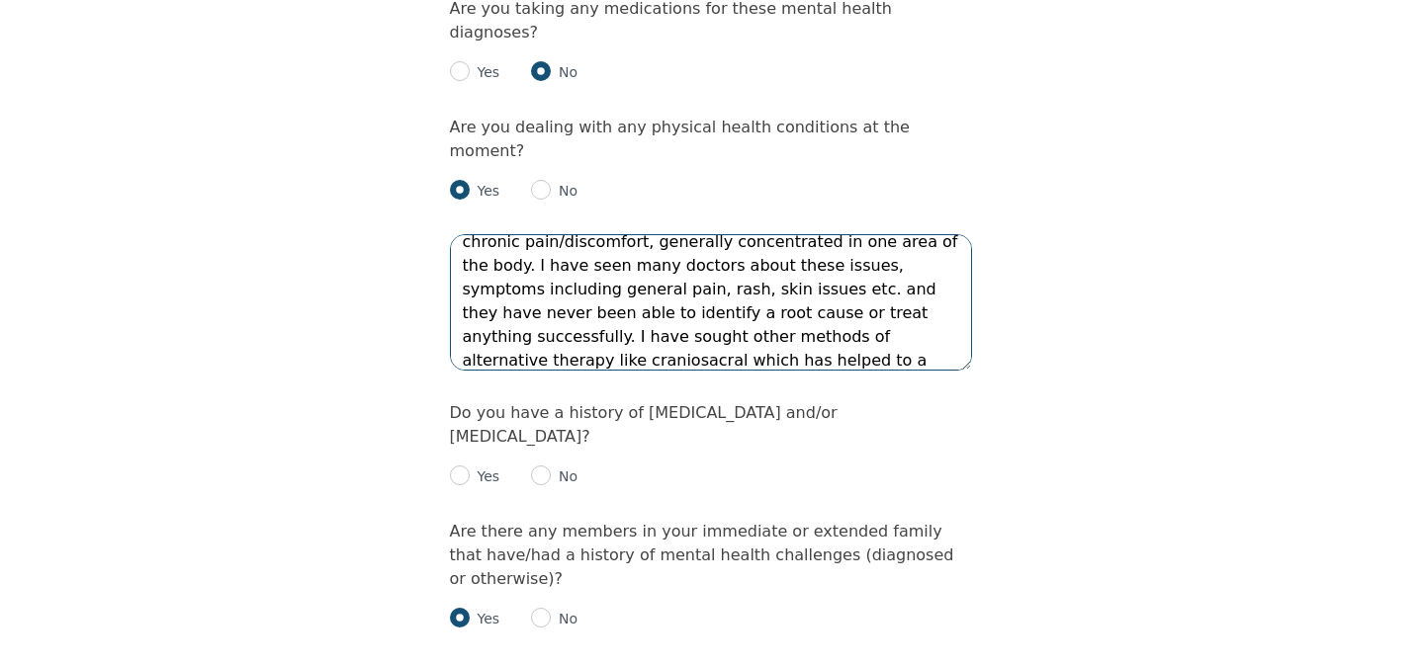
scroll to position [2839, 0]
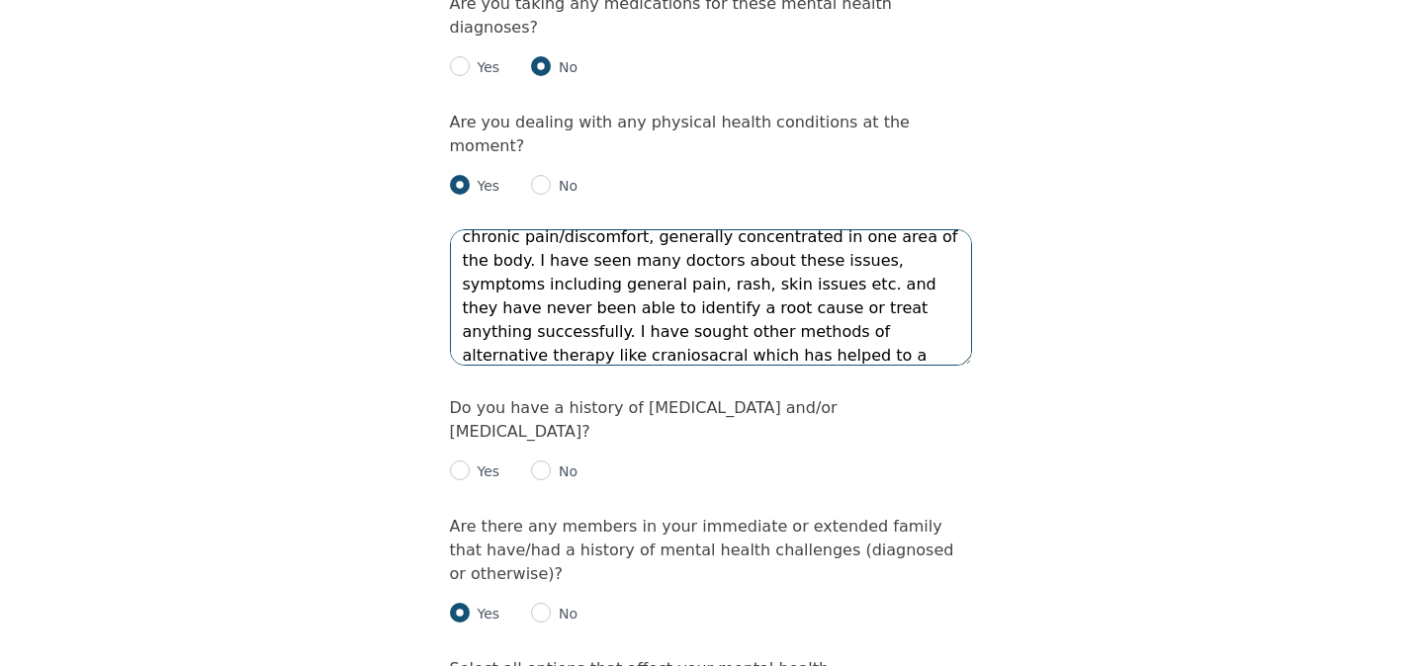
type textarea "chronic pain/discomfort, generally concentrated in one area of the body. I have…"
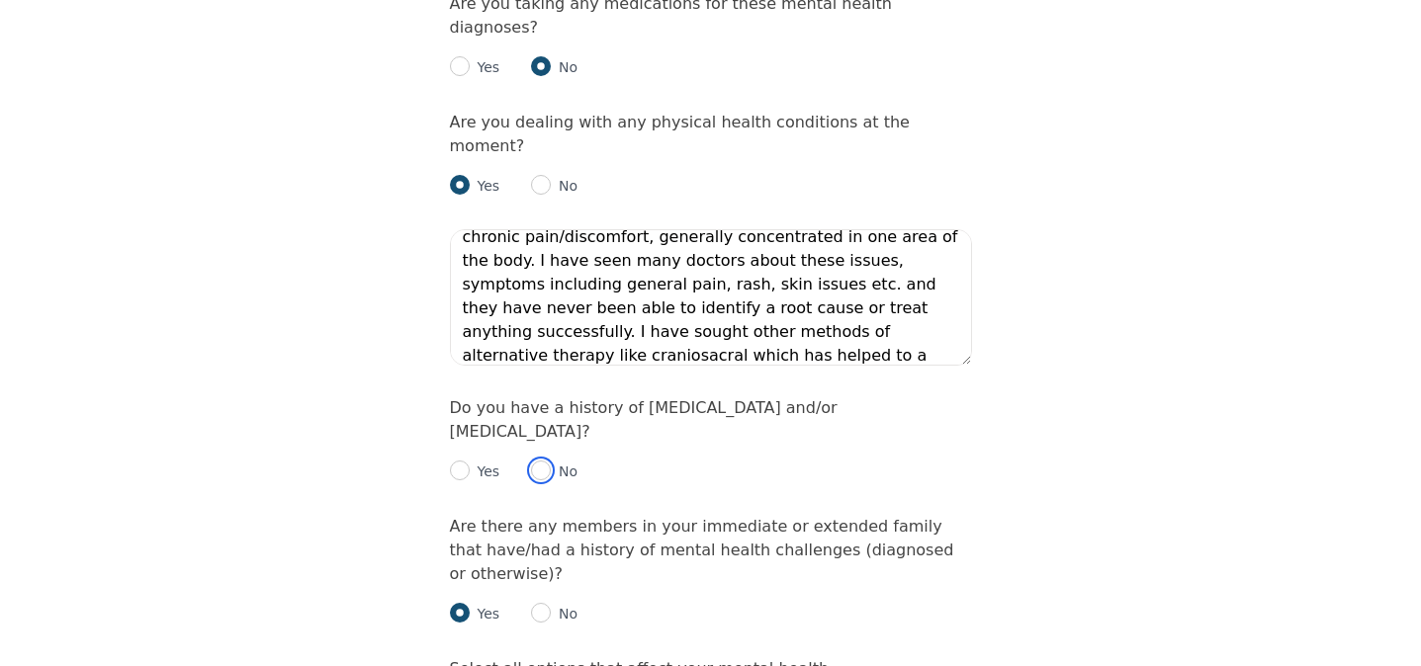
click at [543, 461] on input "radio" at bounding box center [541, 471] width 20 height 20
radio input "true"
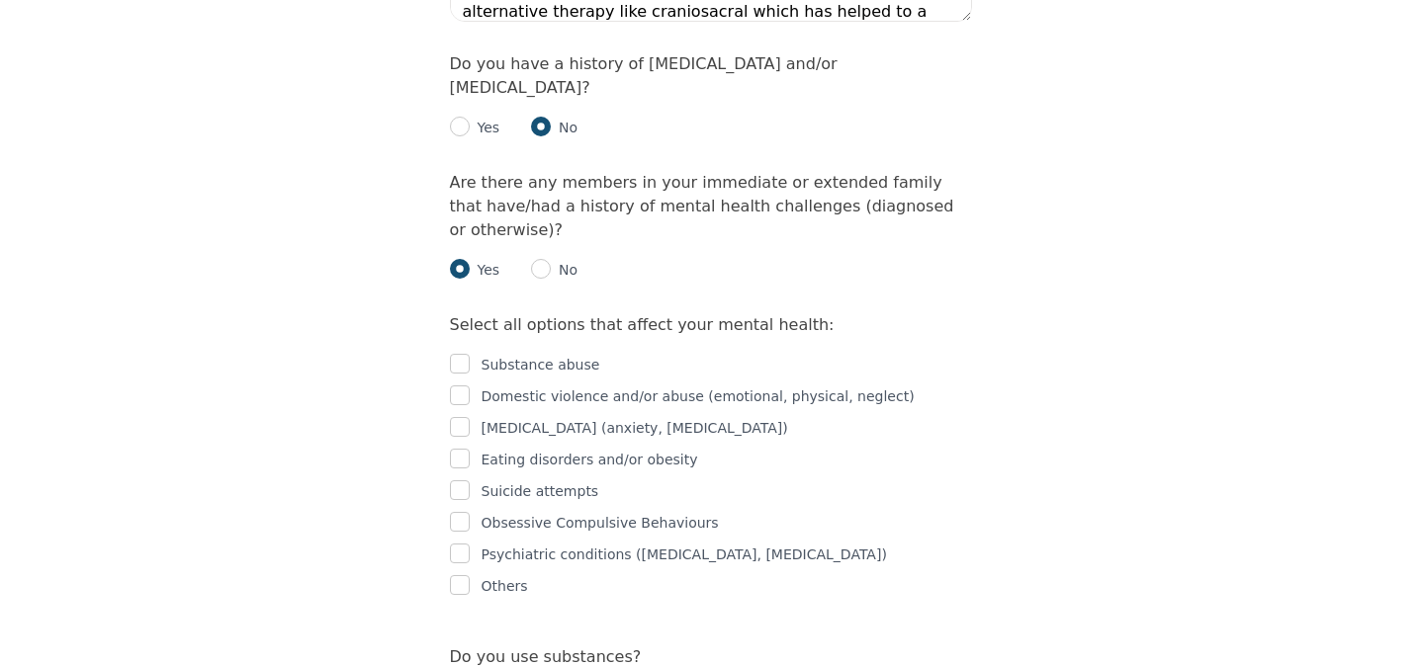
scroll to position [3197, 0]
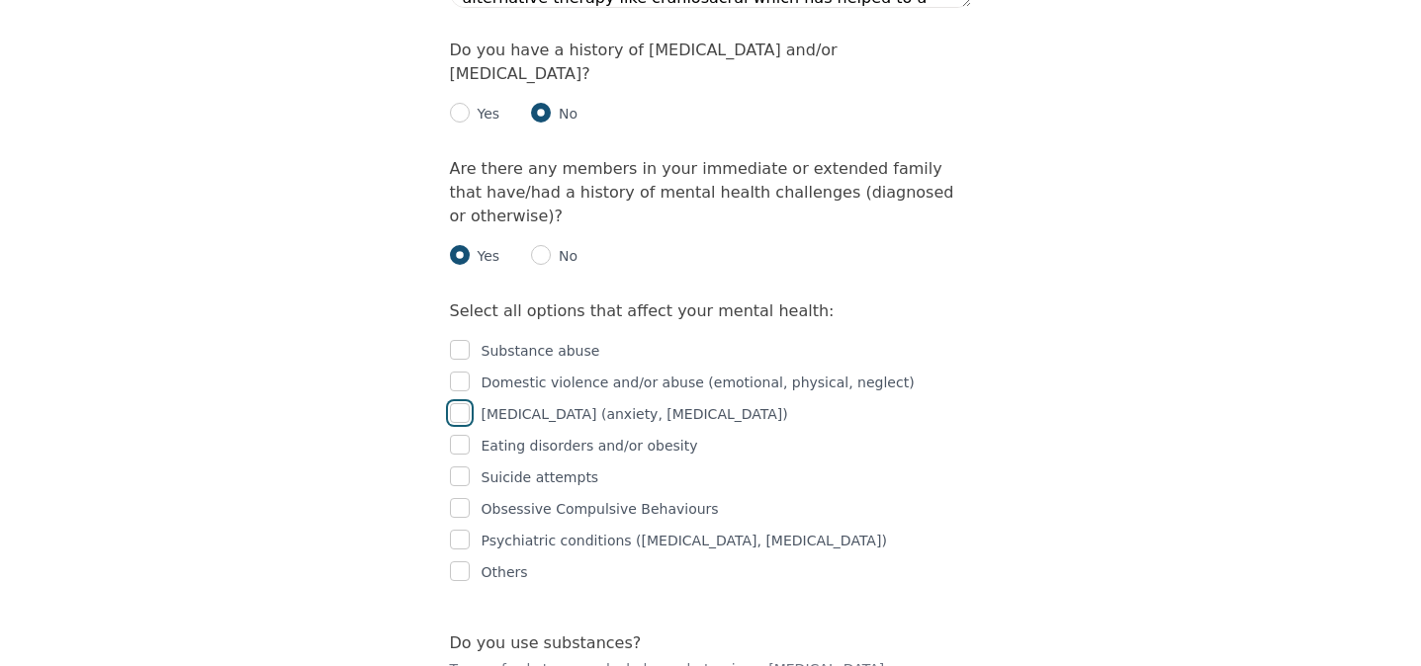
click at [463, 403] on input "checkbox" at bounding box center [460, 413] width 20 height 20
checkbox input "true"
click at [460, 435] on input "checkbox" at bounding box center [460, 445] width 20 height 20
checkbox input "true"
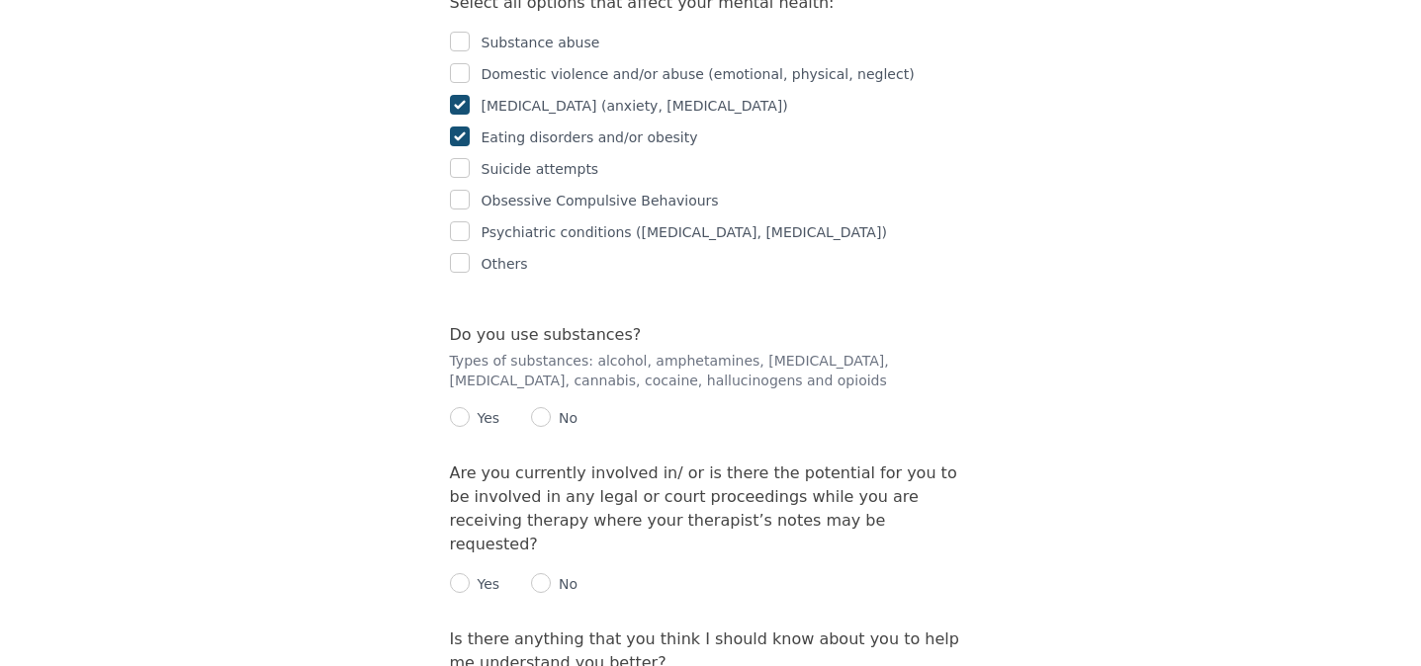
scroll to position [3506, 0]
click at [549, 406] on input "radio" at bounding box center [541, 416] width 20 height 20
radio input "true"
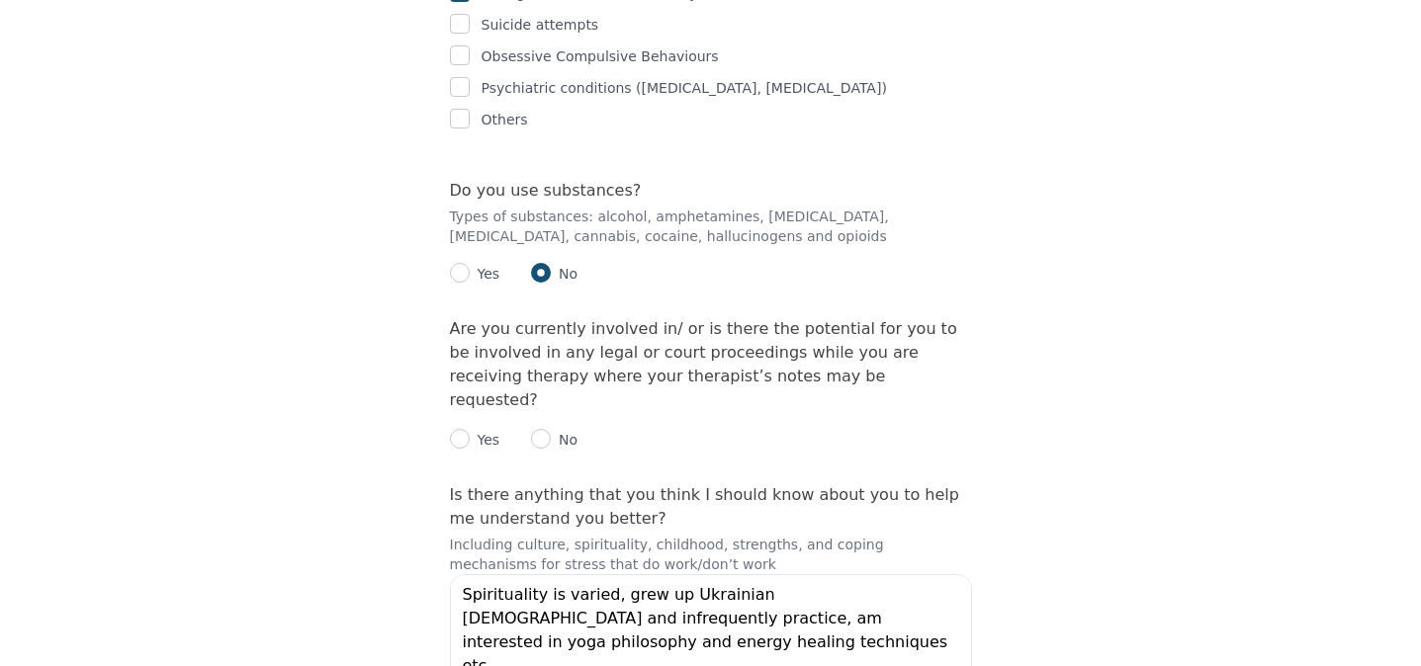
scroll to position [3653, 0]
click at [549, 426] on input "radio" at bounding box center [541, 436] width 20 height 20
radio input "true"
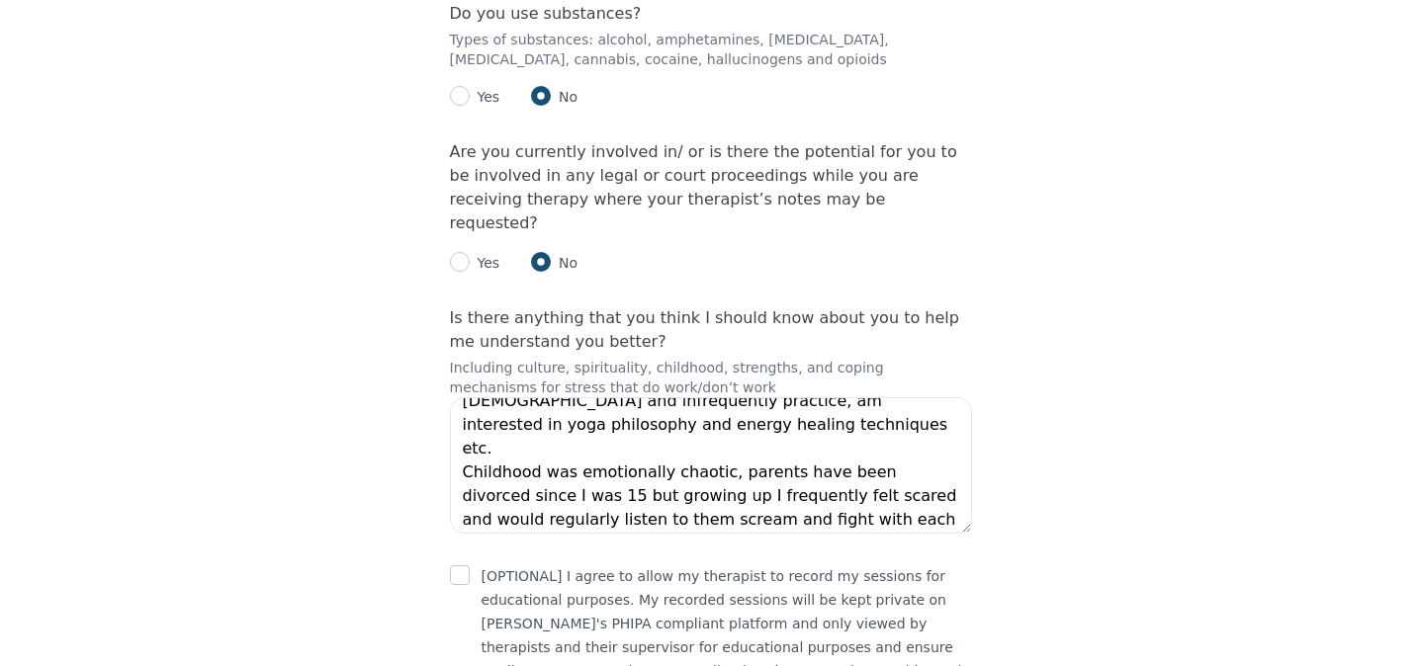
scroll to position [47, 0]
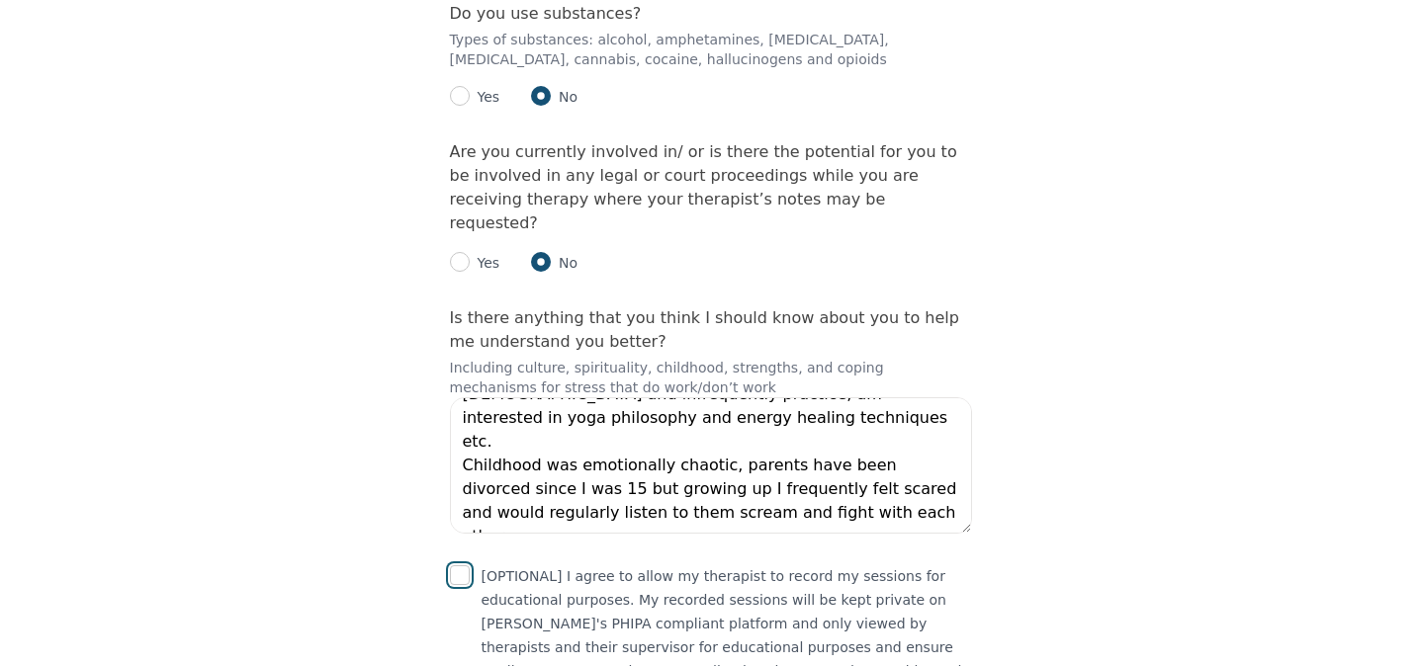
click at [463, 566] on input "checkbox" at bounding box center [460, 576] width 20 height 20
checkbox input "true"
